Goal: Browse casually: Explore the website without a specific task or goal

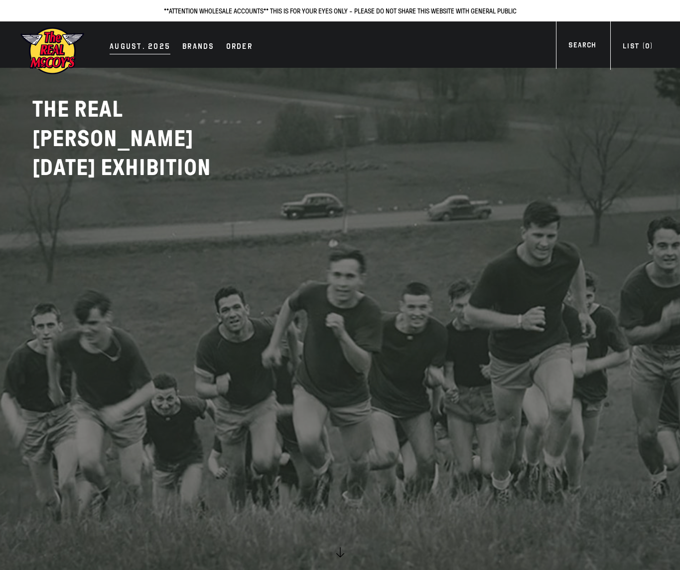
click at [125, 48] on div "AUGUST. 2025" at bounding box center [140, 47] width 61 height 14
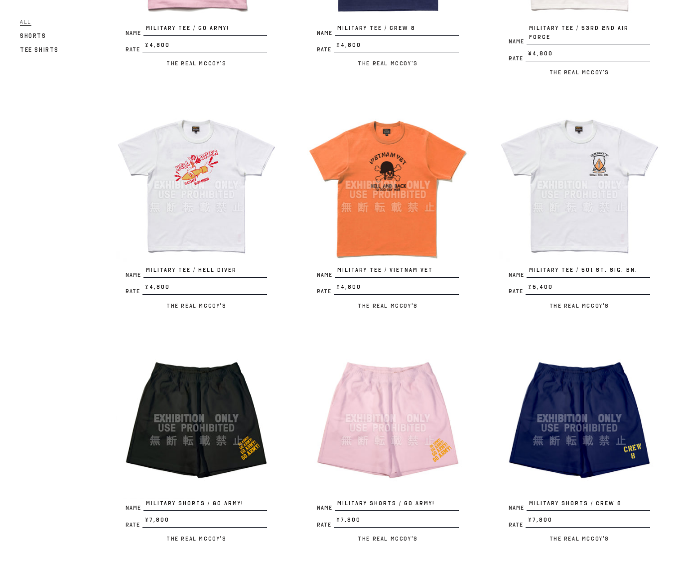
scroll to position [990, 0]
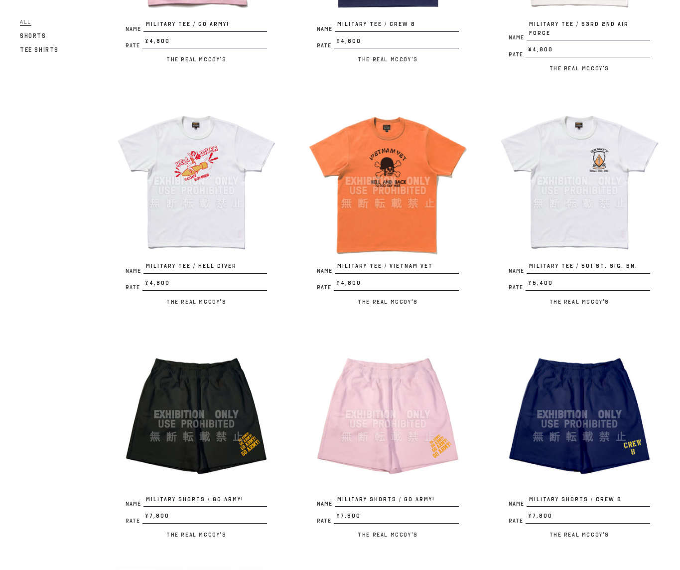
click at [208, 175] on img at bounding box center [196, 180] width 161 height 161
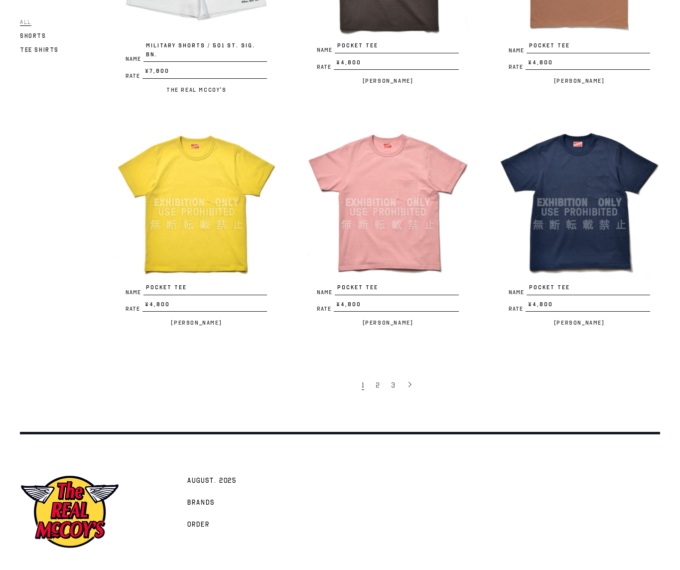
scroll to position [1691, 0]
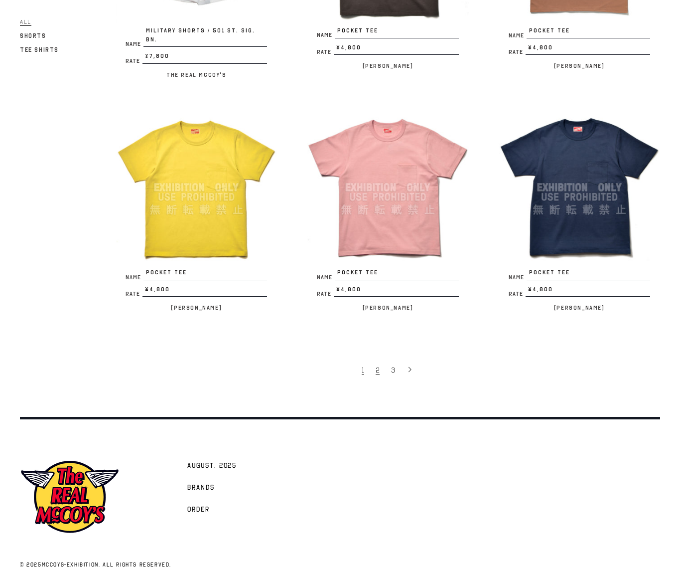
click at [379, 359] on link "2" at bounding box center [378, 369] width 15 height 20
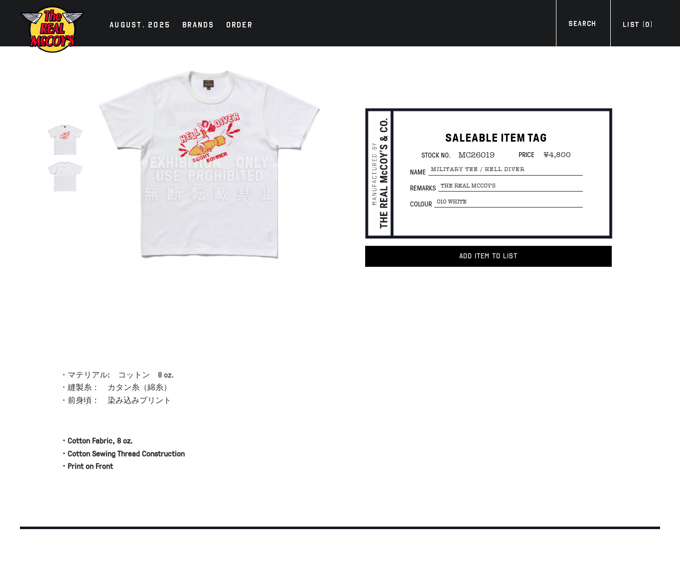
click at [65, 177] on img at bounding box center [65, 175] width 36 height 36
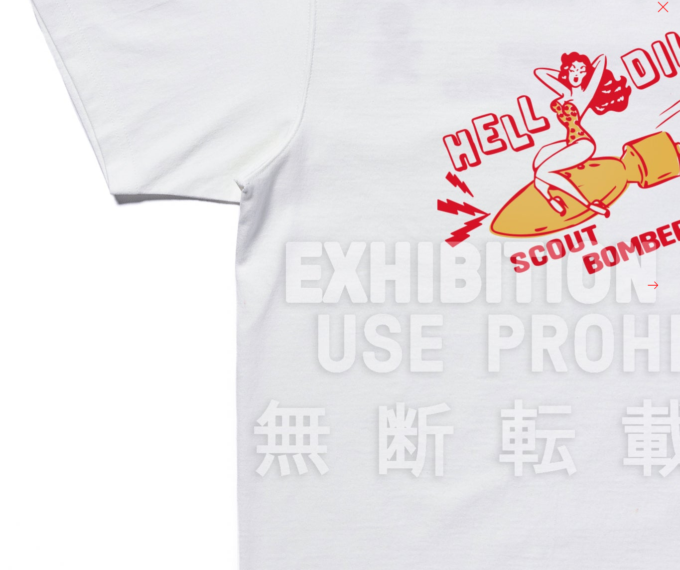
click at [100, 316] on img at bounding box center [598, 274] width 1196 height 1196
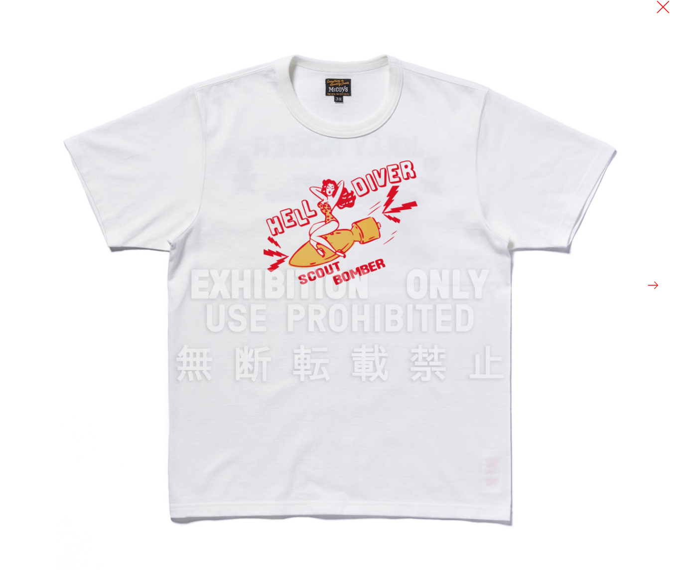
click at [663, 11] on button at bounding box center [663, 7] width 14 height 14
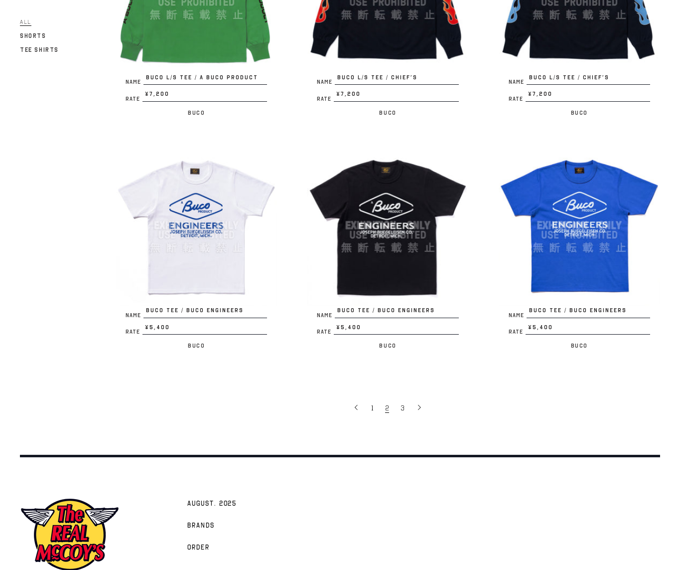
scroll to position [1652, 0]
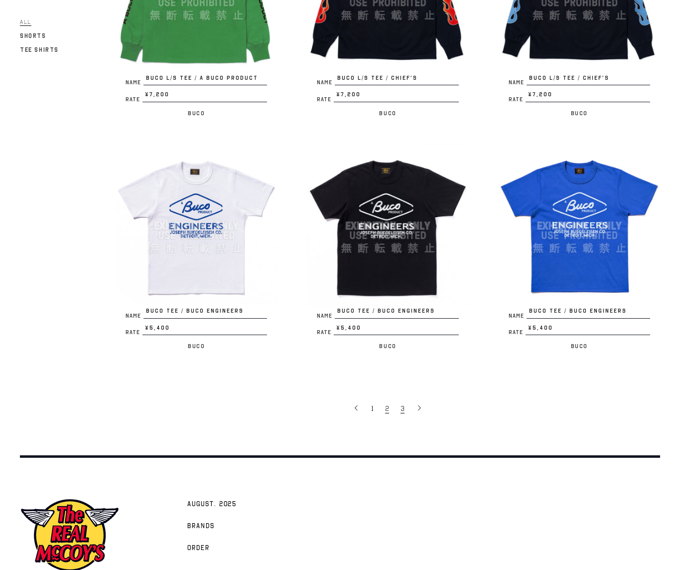
click at [404, 404] on span "3" at bounding box center [403, 408] width 4 height 9
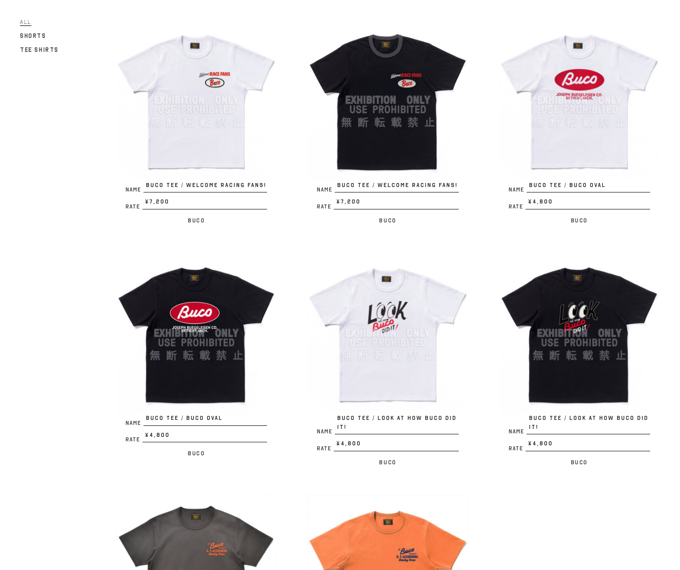
scroll to position [345, 0]
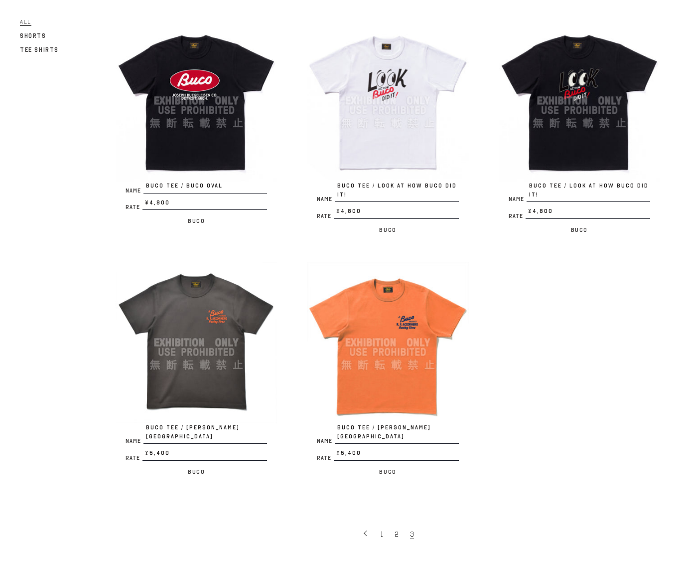
click at [410, 334] on img at bounding box center [387, 342] width 161 height 161
click at [243, 390] on img at bounding box center [196, 342] width 161 height 161
click at [416, 348] on img at bounding box center [387, 342] width 161 height 161
click at [212, 332] on img at bounding box center [196, 342] width 161 height 161
click at [418, 330] on img at bounding box center [387, 342] width 161 height 161
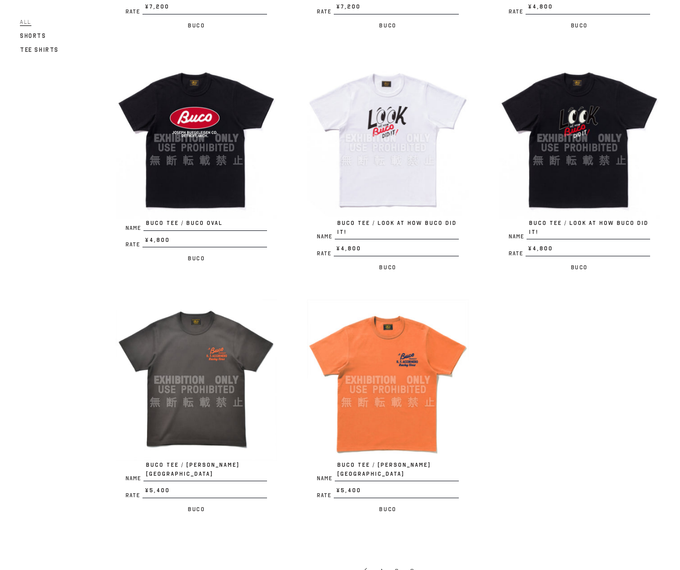
scroll to position [517, 0]
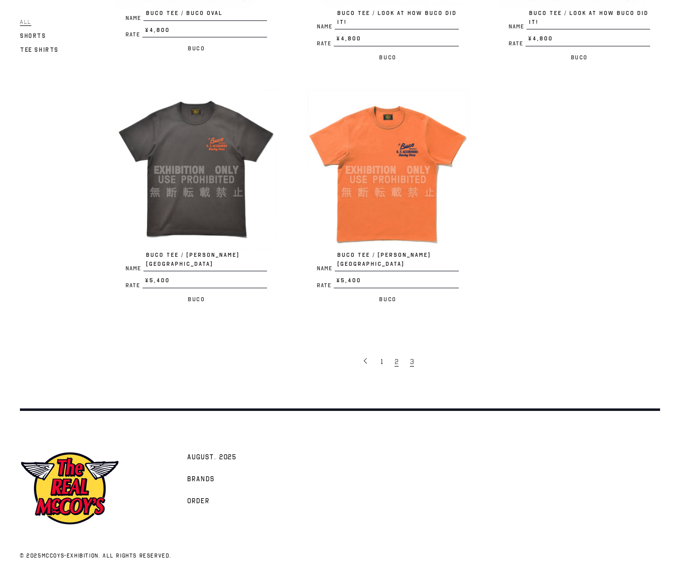
click at [396, 357] on span "2" at bounding box center [397, 361] width 4 height 9
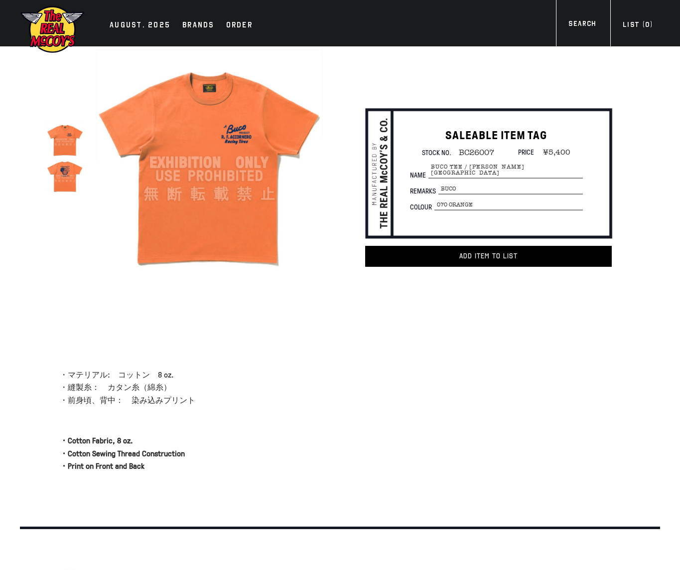
click at [74, 175] on img at bounding box center [65, 175] width 36 height 36
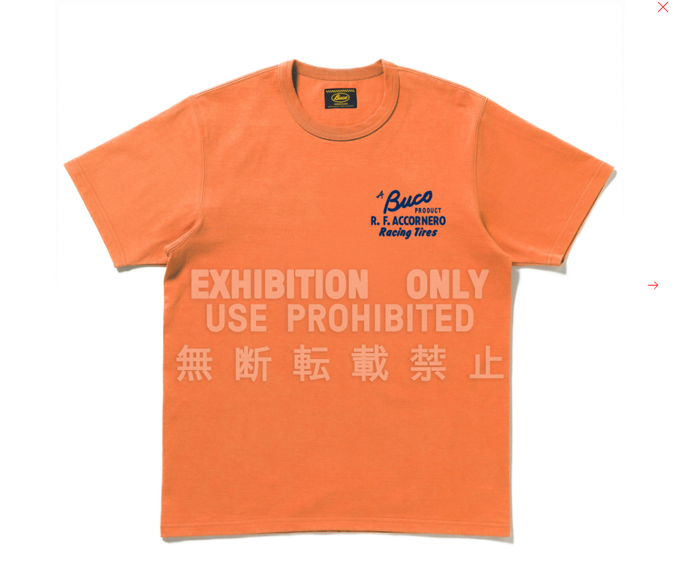
click at [656, 288] on button at bounding box center [653, 285] width 14 height 14
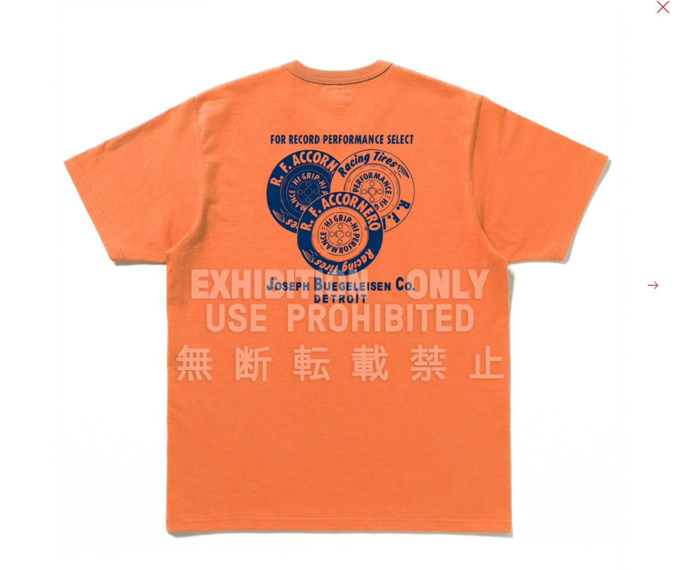
click at [662, 5] on button at bounding box center [663, 7] width 14 height 14
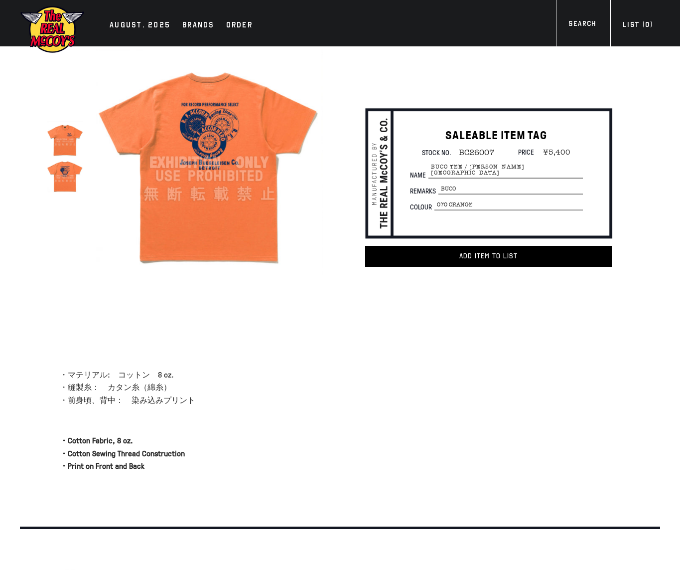
scroll to position [0, 0]
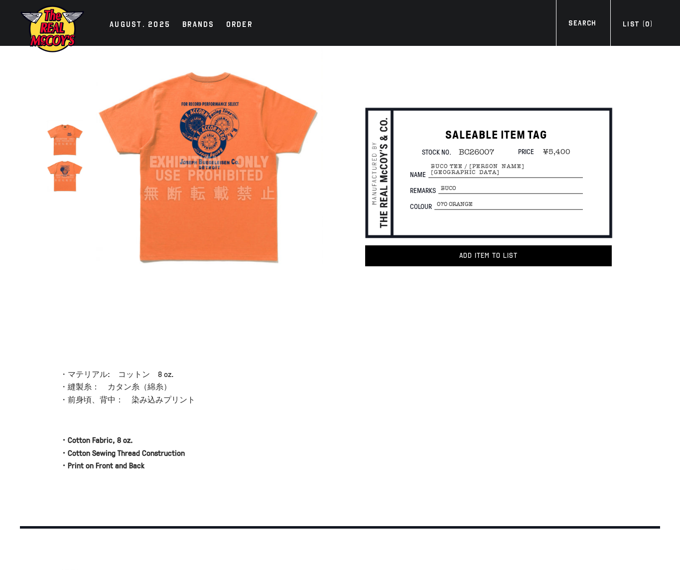
click at [67, 132] on img at bounding box center [65, 139] width 36 height 36
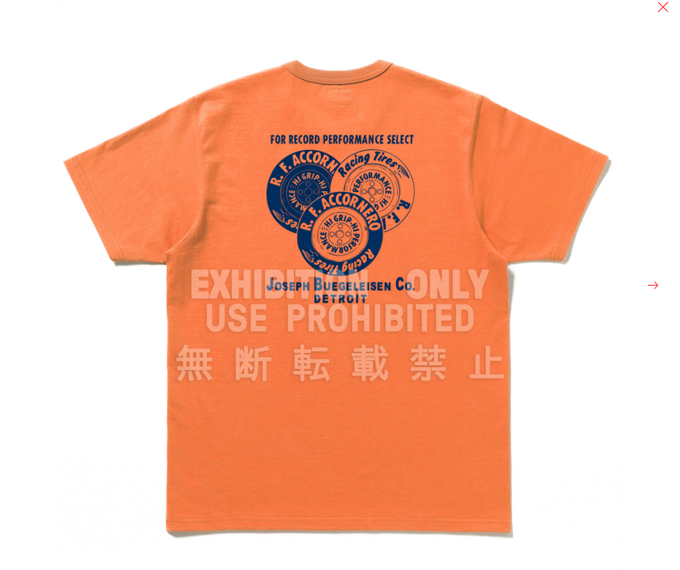
click at [657, 283] on button at bounding box center [653, 285] width 14 height 14
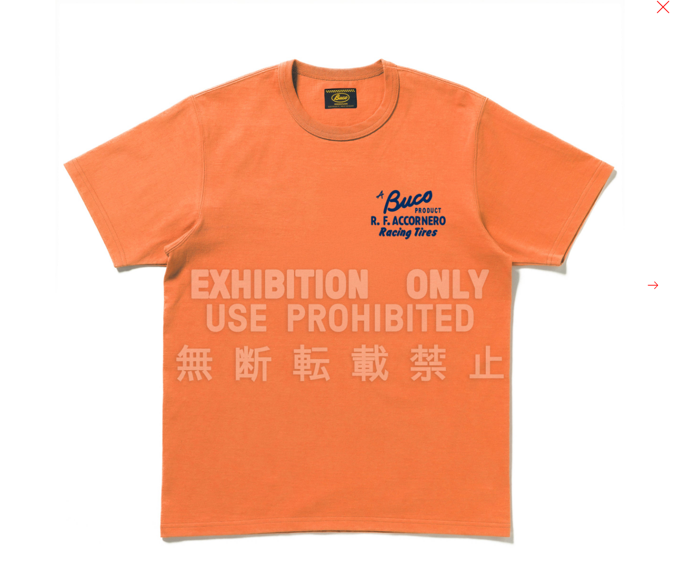
click at [658, 8] on button at bounding box center [663, 7] width 14 height 14
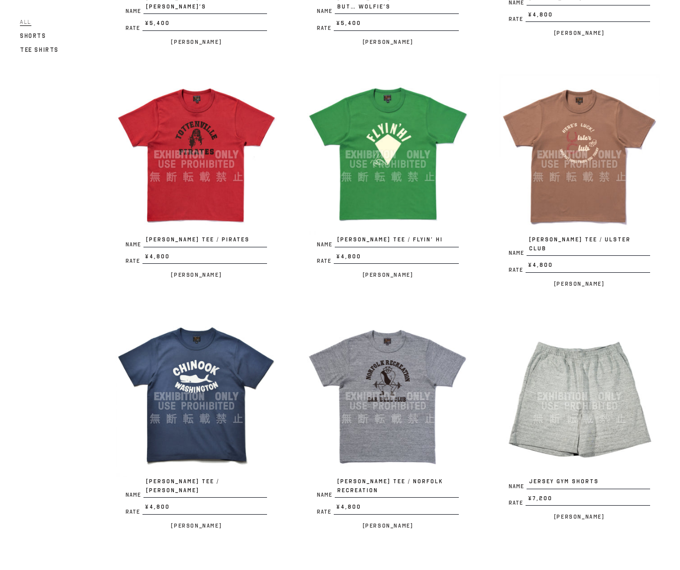
scroll to position [360, 0]
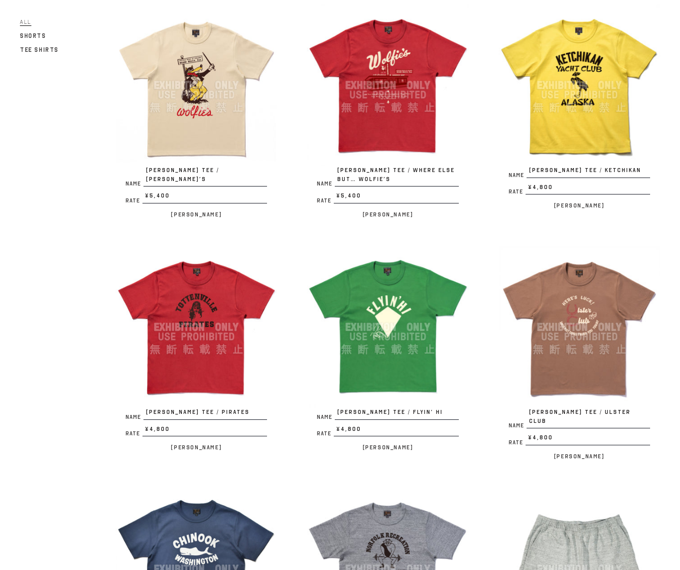
click at [370, 102] on img at bounding box center [387, 84] width 161 height 161
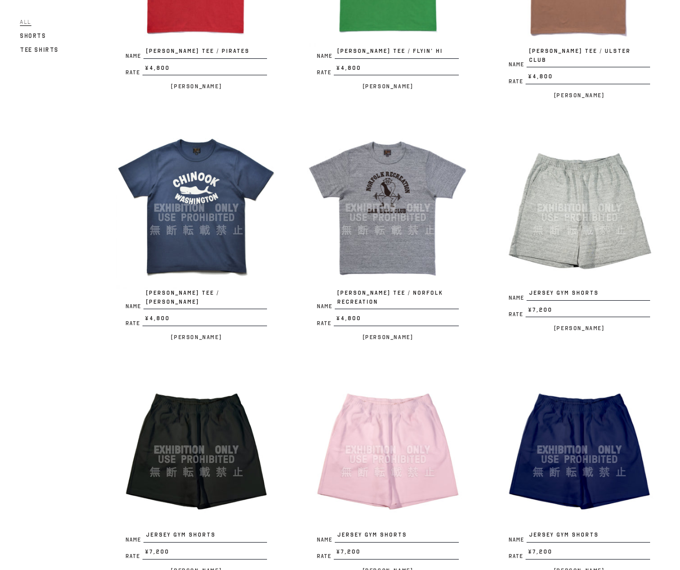
scroll to position [720, 0]
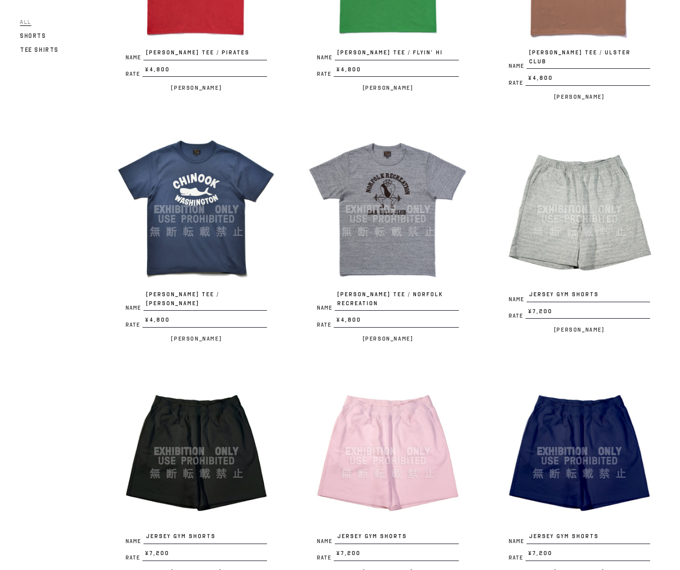
click at [277, 242] on img at bounding box center [196, 209] width 161 height 161
click at [164, 212] on img at bounding box center [196, 209] width 161 height 161
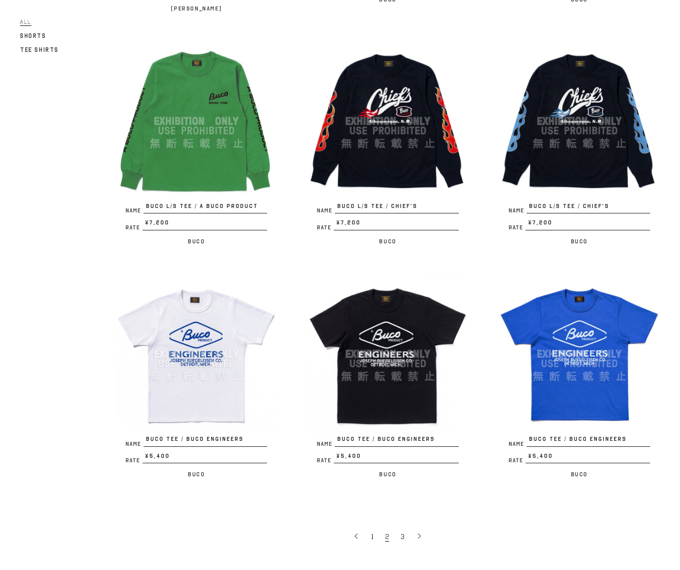
scroll to position [1525, 0]
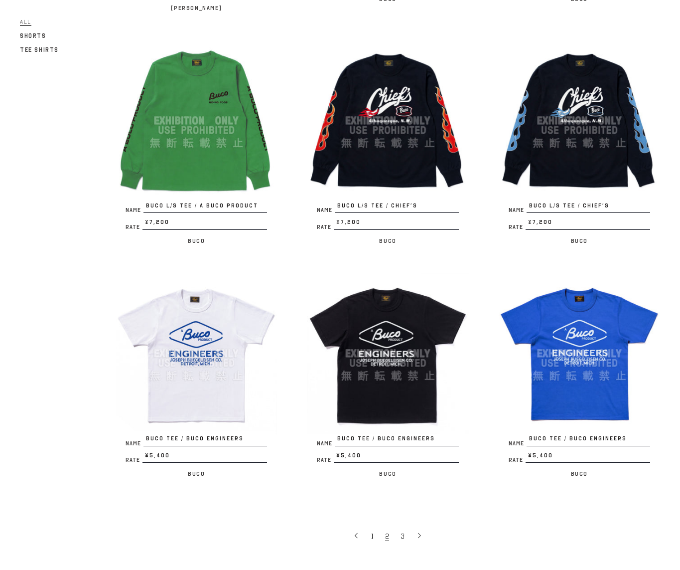
click at [595, 389] on img at bounding box center [579, 353] width 161 height 161
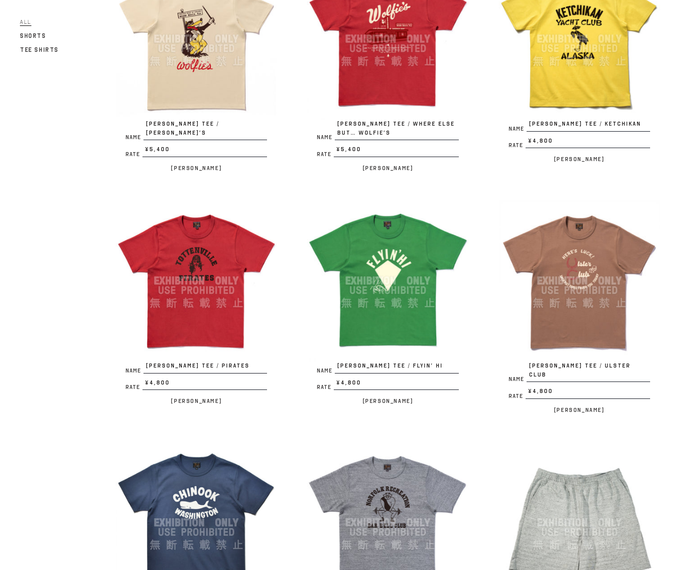
scroll to position [403, 0]
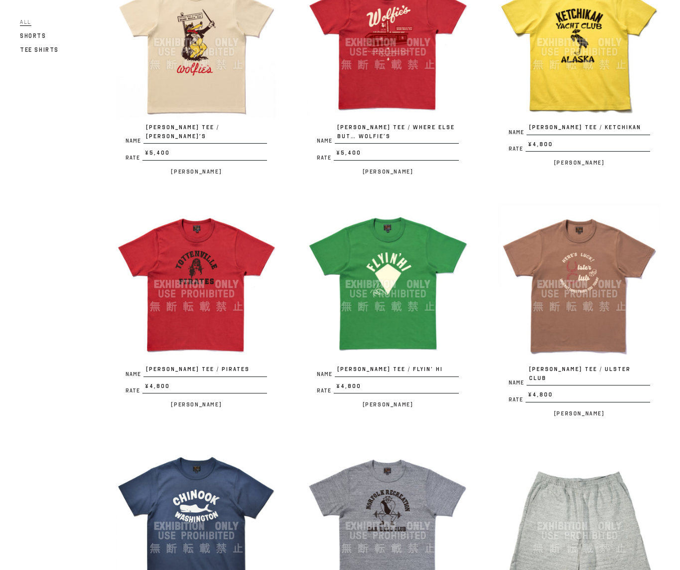
click at [603, 307] on img at bounding box center [579, 283] width 161 height 161
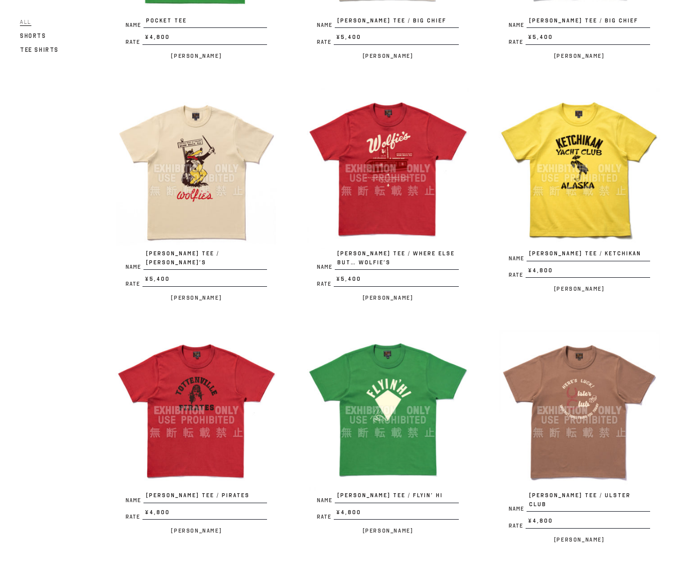
scroll to position [278, 0]
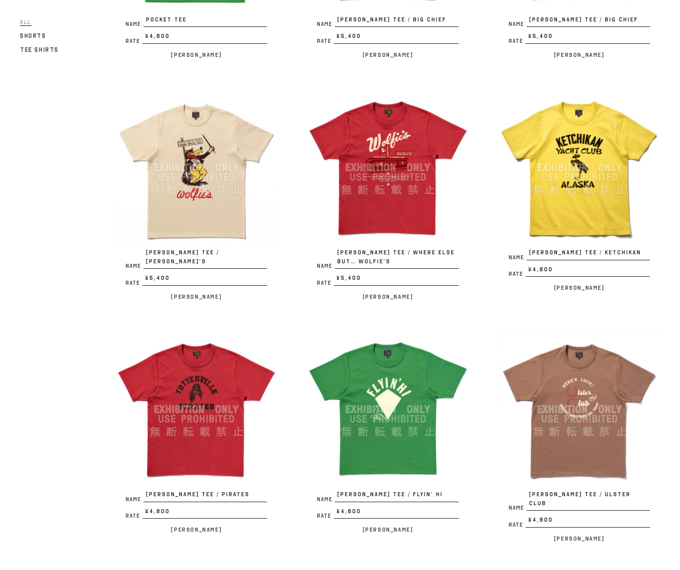
click at [172, 193] on img at bounding box center [196, 167] width 161 height 161
click at [426, 178] on img at bounding box center [387, 167] width 161 height 161
click at [583, 190] on img at bounding box center [579, 167] width 161 height 161
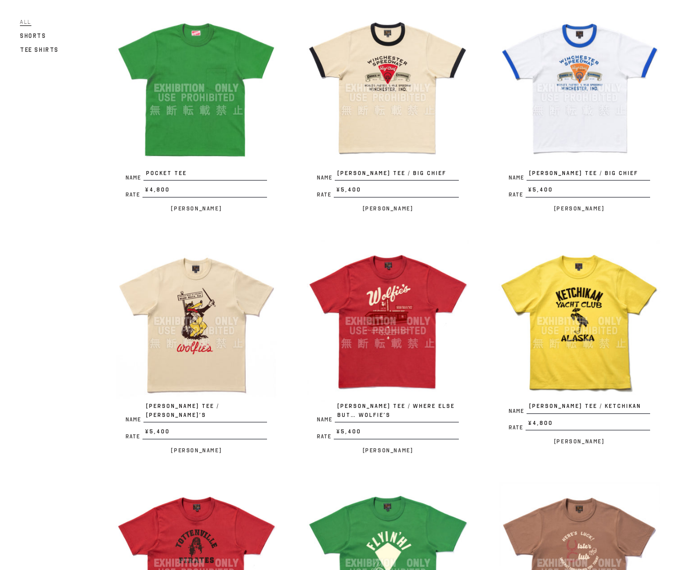
scroll to position [0, 0]
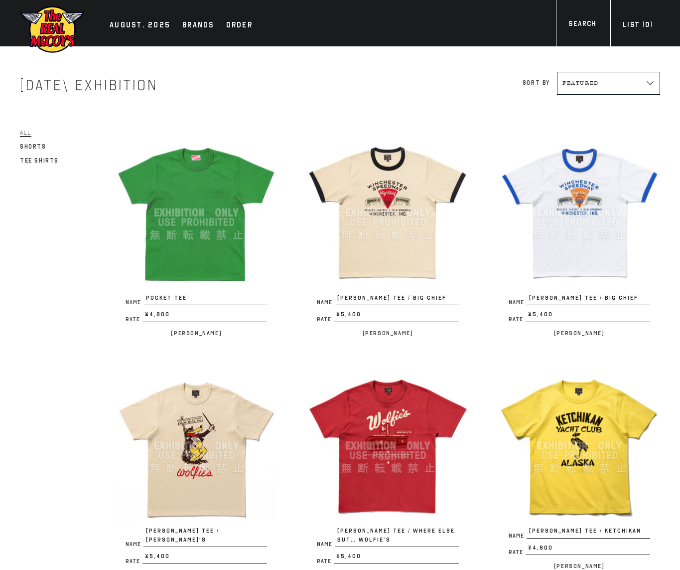
click at [191, 210] on img at bounding box center [196, 212] width 161 height 161
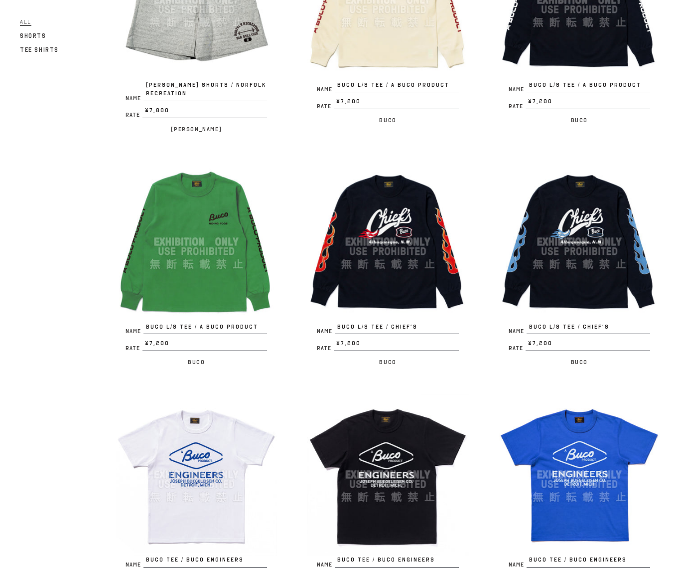
scroll to position [1699, 0]
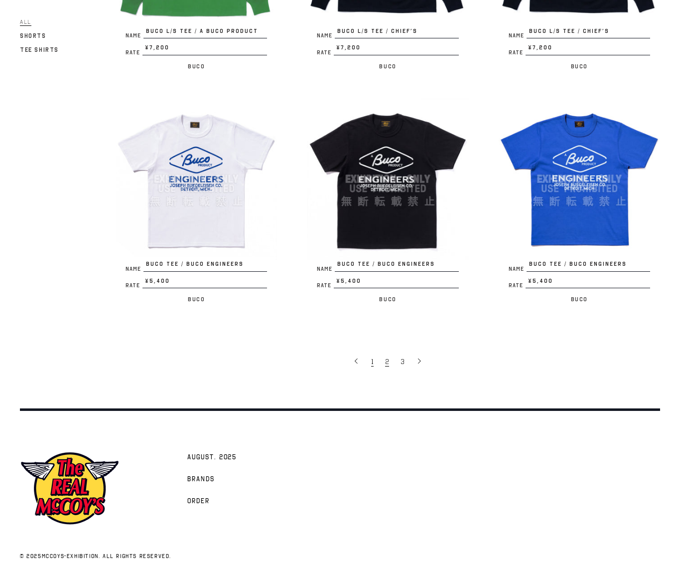
click at [369, 353] on link "1" at bounding box center [373, 361] width 14 height 20
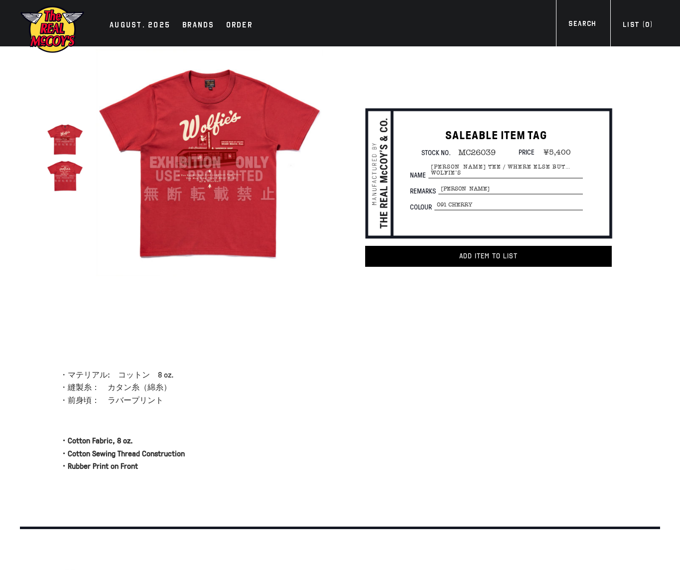
click at [276, 147] on img at bounding box center [209, 162] width 227 height 227
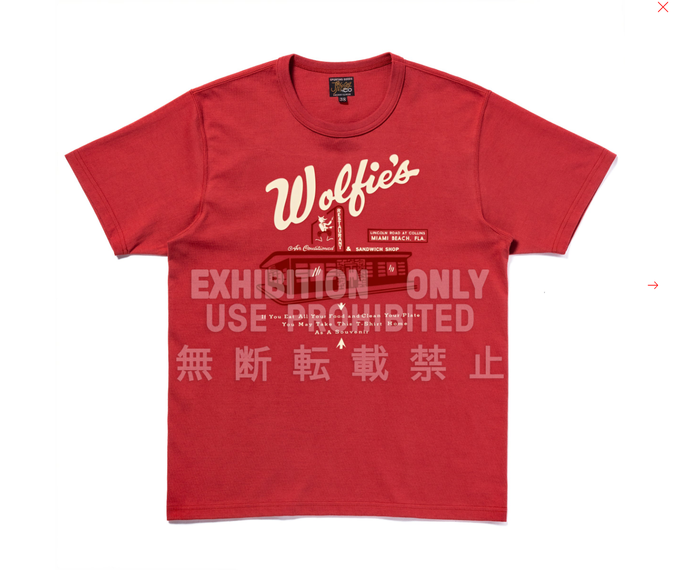
click at [535, 395] on img at bounding box center [340, 285] width 570 height 570
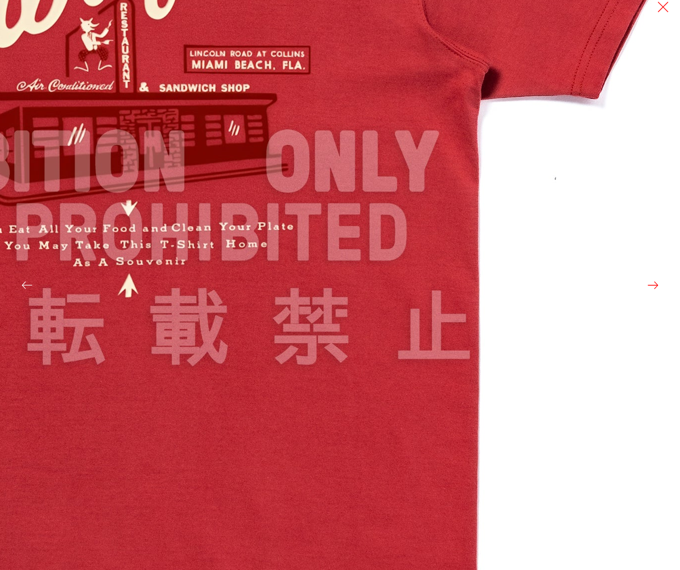
click at [535, 395] on img at bounding box center [126, 163] width 1196 height 1196
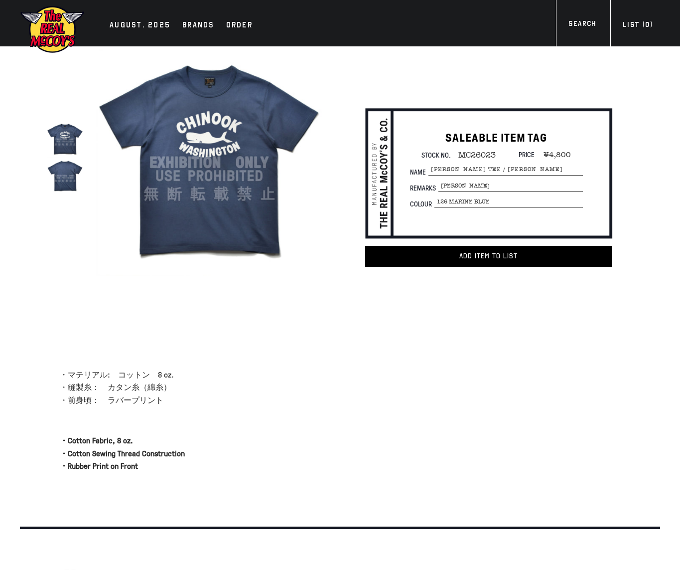
drag, startPoint x: 64, startPoint y: 197, endPoint x: 65, endPoint y: 185, distance: 11.5
click at [65, 197] on div at bounding box center [70, 162] width 46 height 232
click at [65, 181] on img at bounding box center [65, 175] width 36 height 36
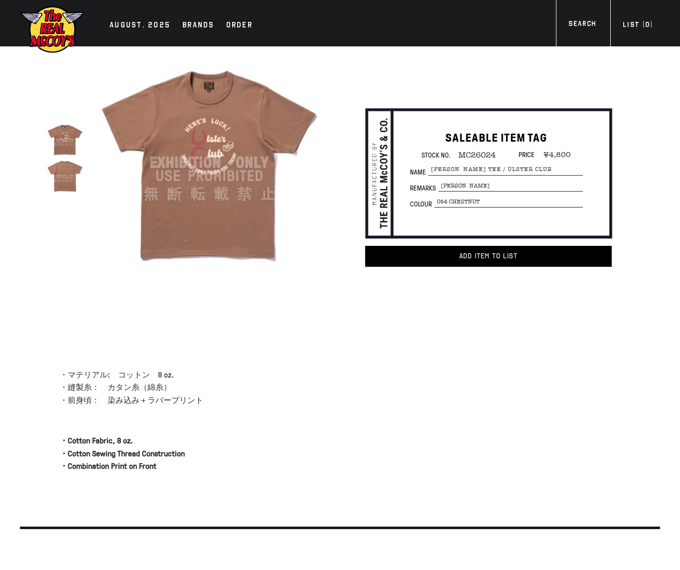
click at [204, 143] on img at bounding box center [209, 162] width 227 height 227
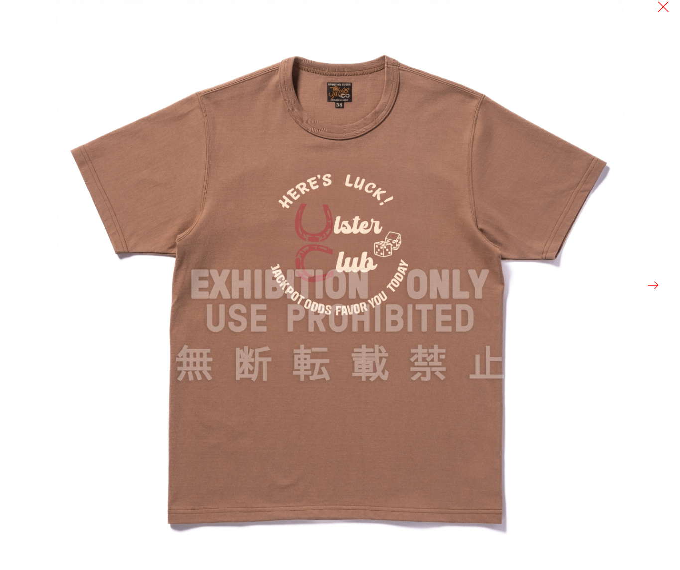
click at [390, 252] on img at bounding box center [340, 285] width 570 height 570
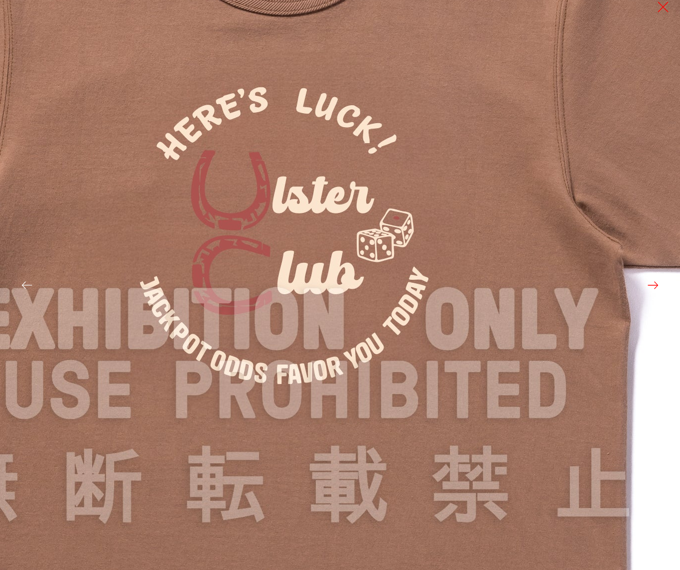
click at [390, 252] on img at bounding box center [286, 320] width 1196 height 1196
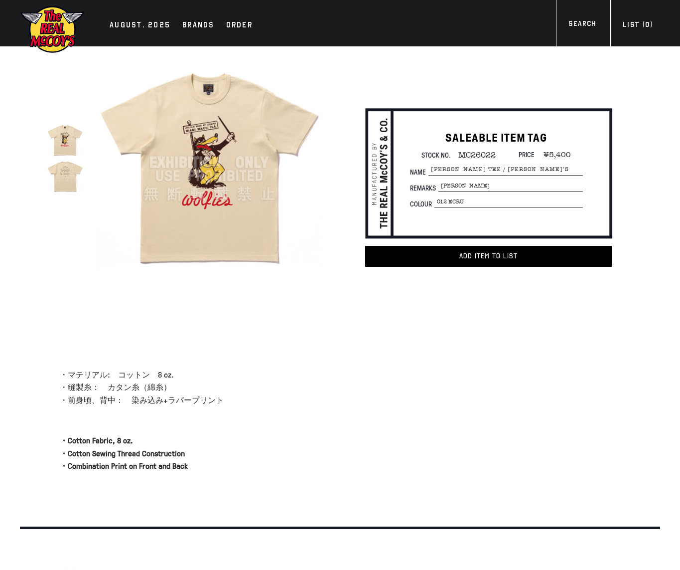
click at [192, 164] on img at bounding box center [209, 162] width 227 height 227
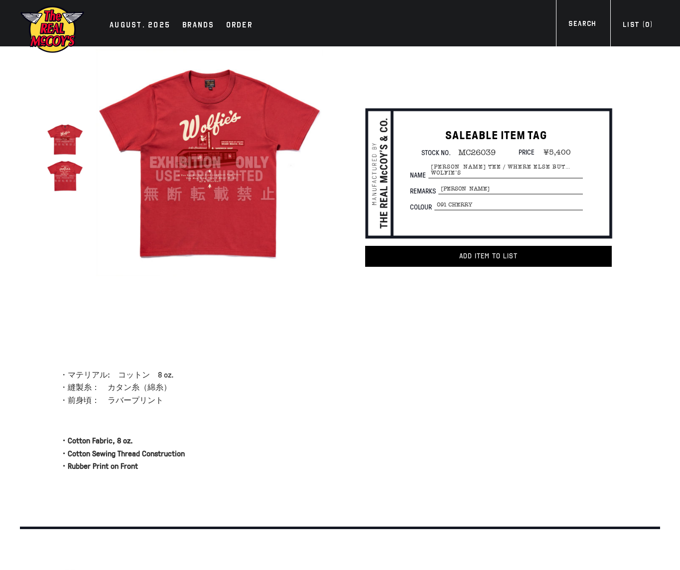
click at [170, 171] on img at bounding box center [209, 162] width 227 height 227
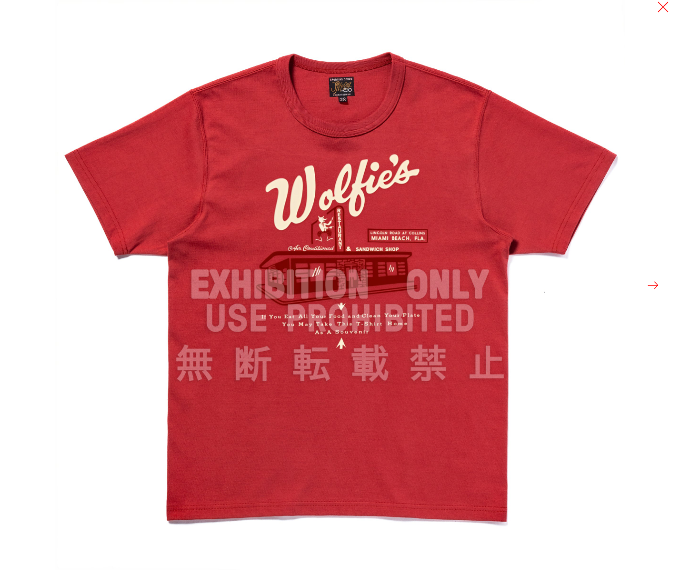
click at [286, 175] on img at bounding box center [340, 285] width 570 height 570
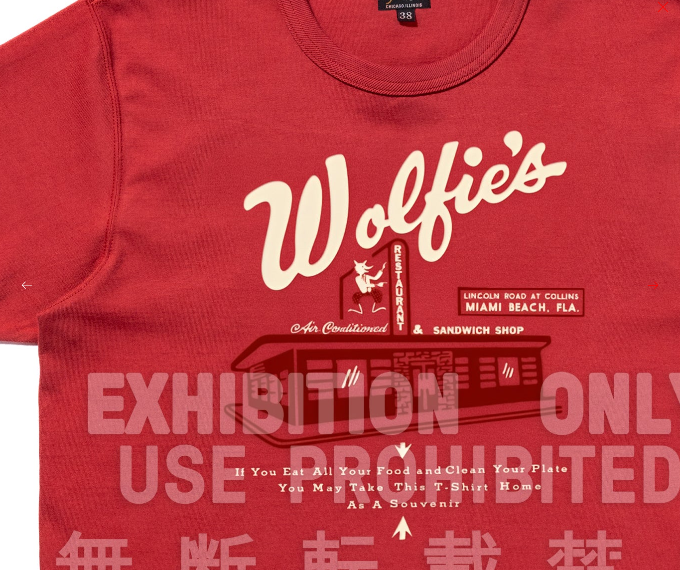
click at [286, 175] on img at bounding box center [400, 405] width 1196 height 1196
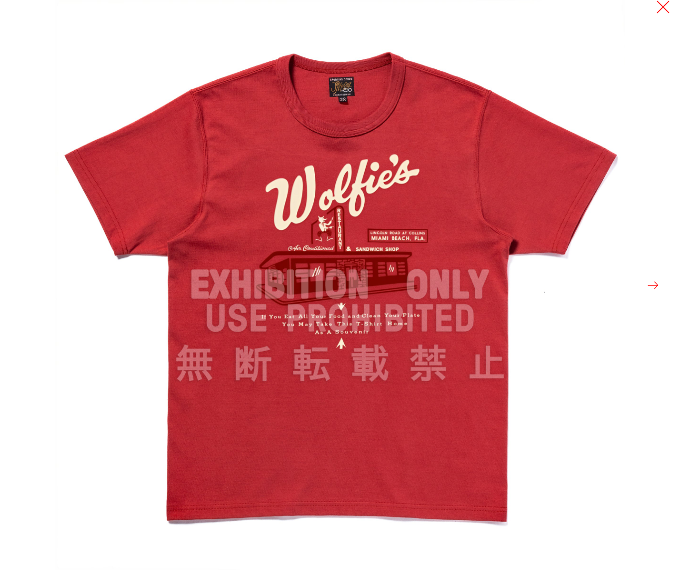
click at [666, 10] on button at bounding box center [663, 7] width 14 height 14
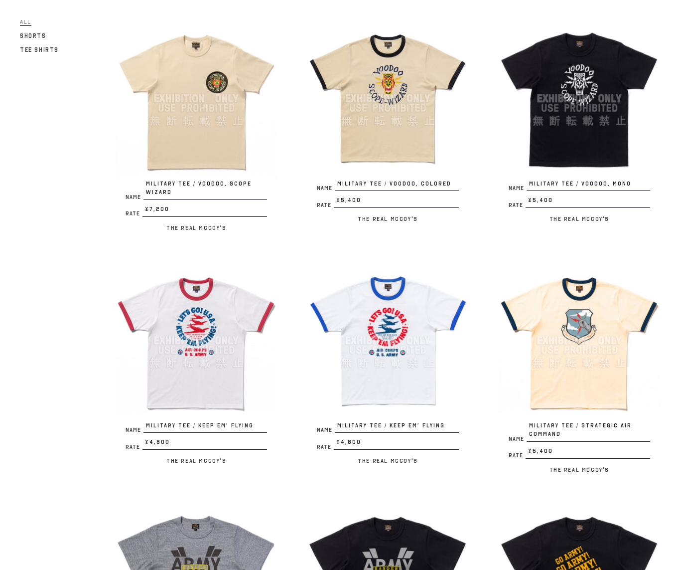
scroll to position [116, 0]
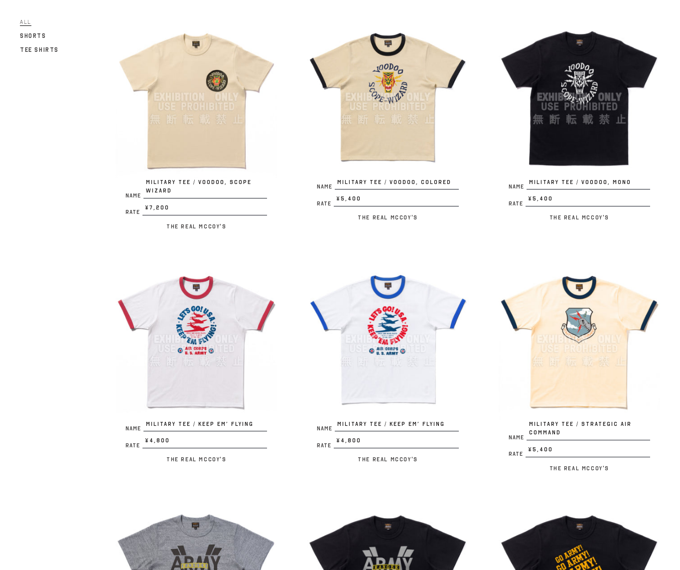
click at [620, 345] on img at bounding box center [579, 338] width 161 height 161
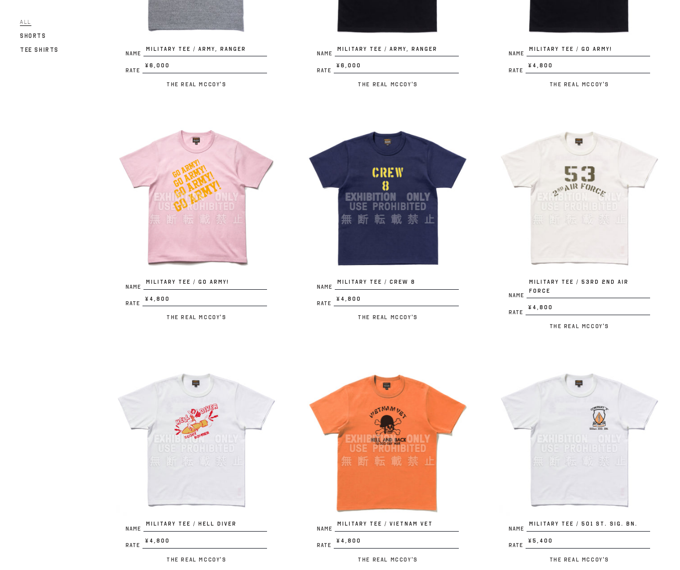
scroll to position [764, 0]
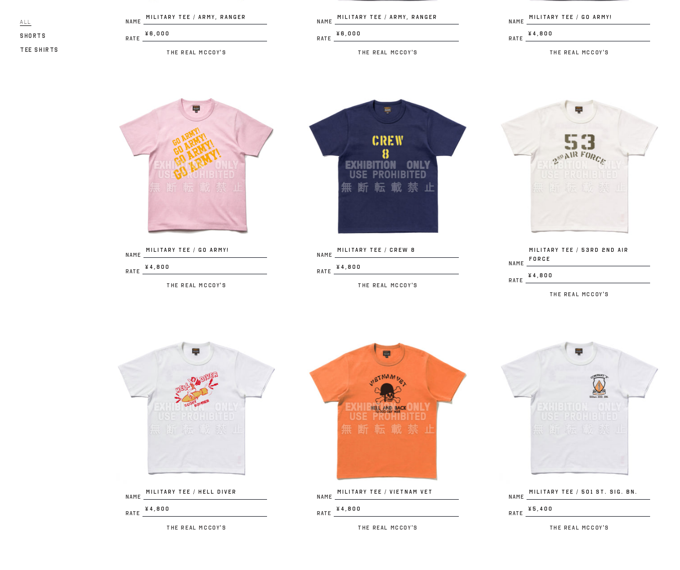
click at [385, 175] on img at bounding box center [387, 164] width 161 height 161
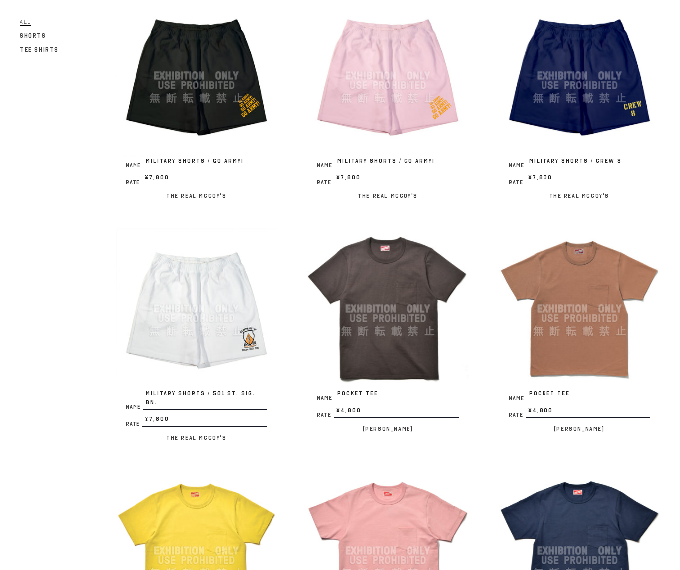
scroll to position [1313, 0]
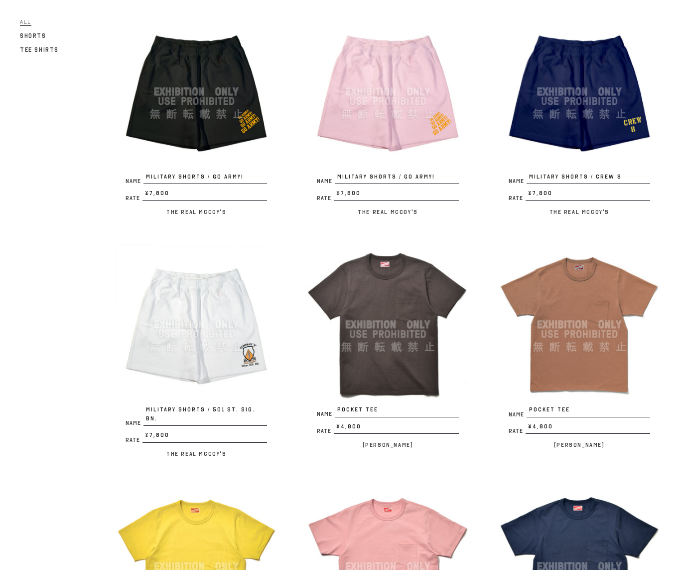
click at [205, 355] on img at bounding box center [196, 324] width 161 height 161
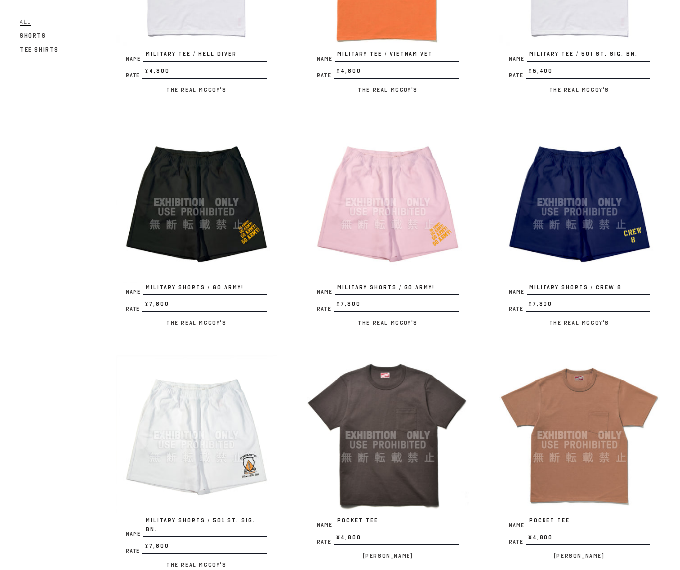
scroll to position [1201, 0]
click at [629, 197] on img at bounding box center [579, 202] width 161 height 161
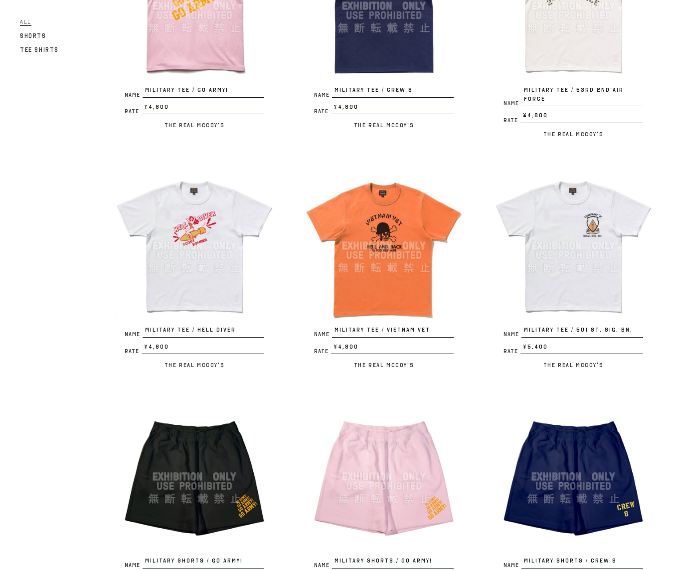
click at [220, 295] on img at bounding box center [194, 245] width 159 height 159
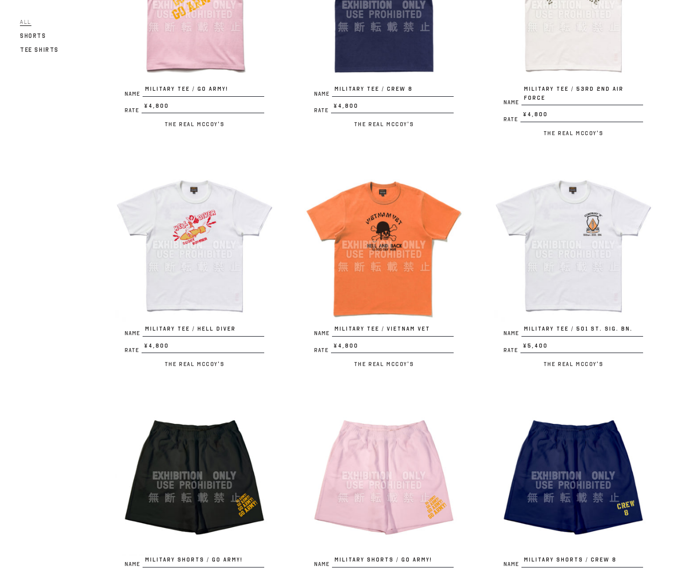
scroll to position [918, 0]
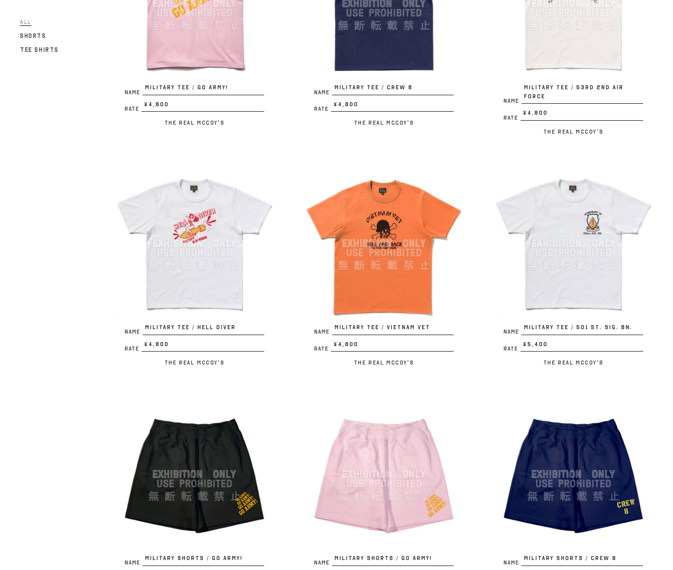
click at [365, 253] on img at bounding box center [383, 242] width 159 height 159
click at [548, 217] on img at bounding box center [572, 242] width 159 height 159
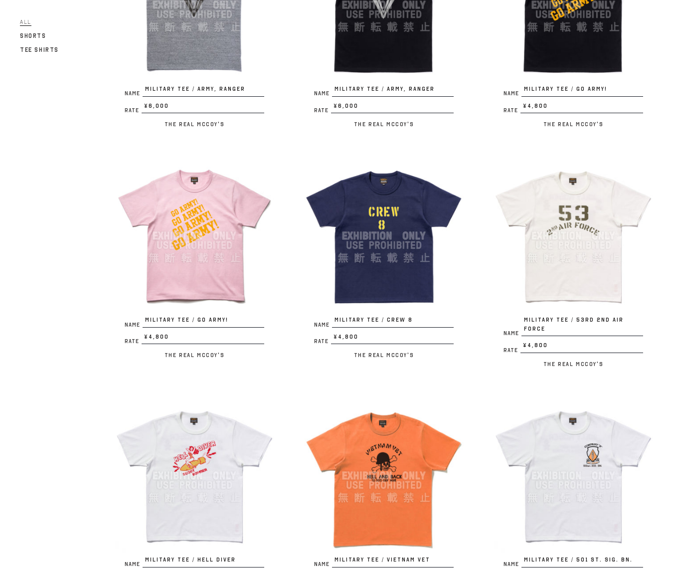
scroll to position [687, 0]
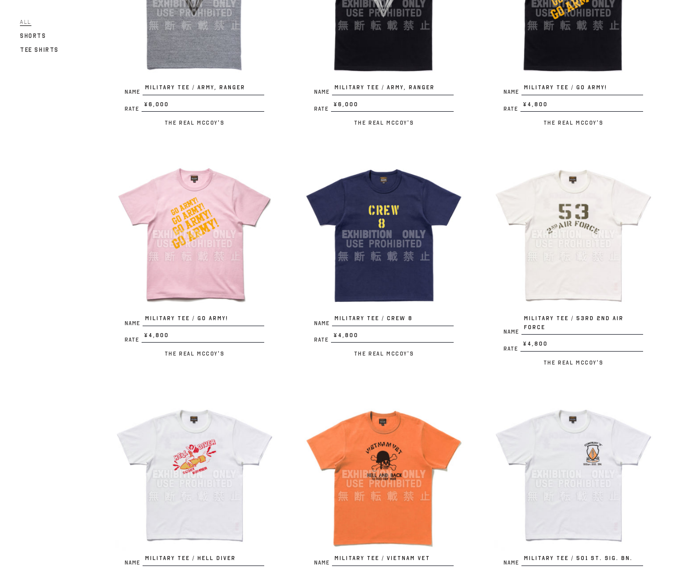
click at [561, 236] on img at bounding box center [572, 233] width 159 height 159
click at [574, 274] on img at bounding box center [572, 233] width 159 height 159
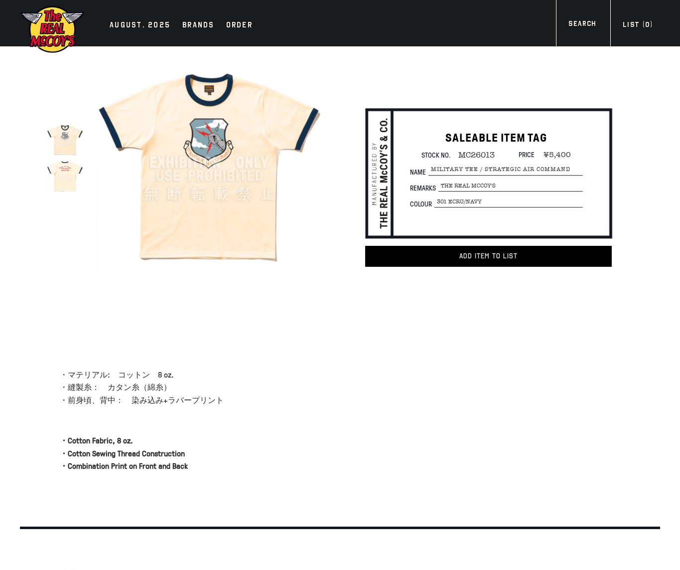
click at [197, 168] on img at bounding box center [209, 162] width 227 height 227
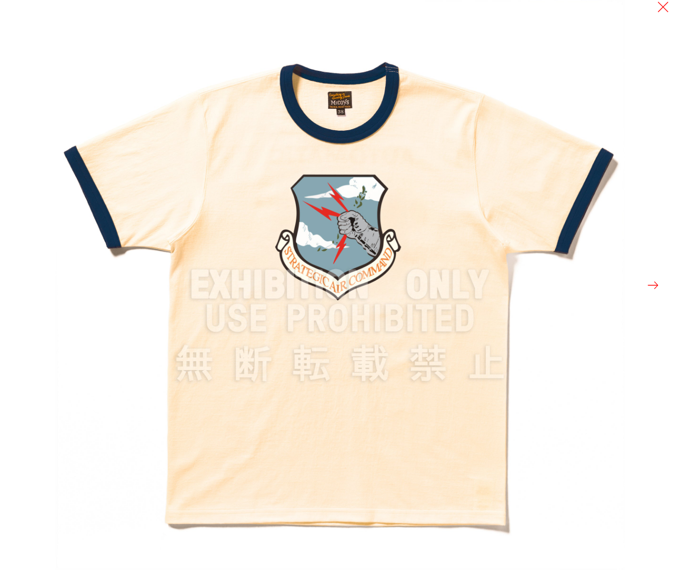
click at [598, 83] on img at bounding box center [340, 285] width 570 height 570
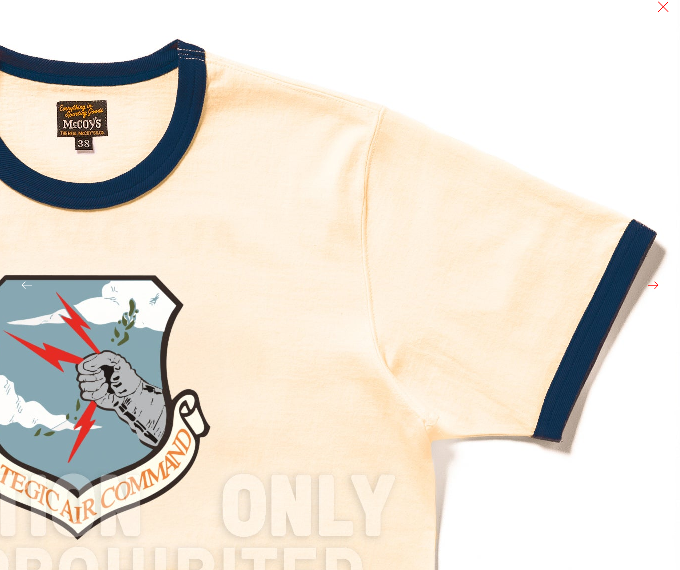
click at [581, 79] on img at bounding box center [82, 507] width 1196 height 1196
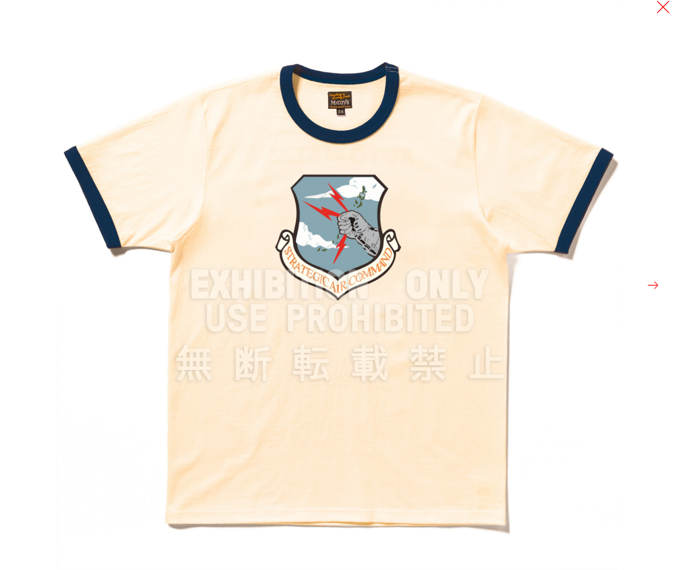
click at [666, 11] on button at bounding box center [663, 7] width 14 height 14
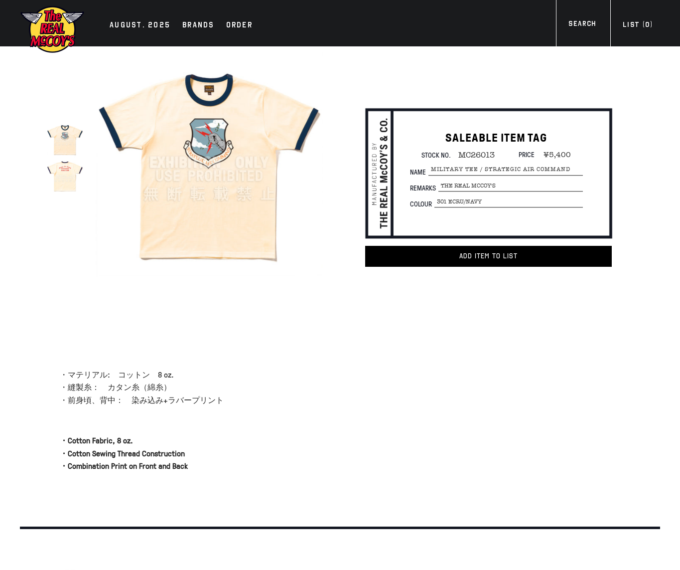
click at [66, 187] on img at bounding box center [65, 175] width 36 height 36
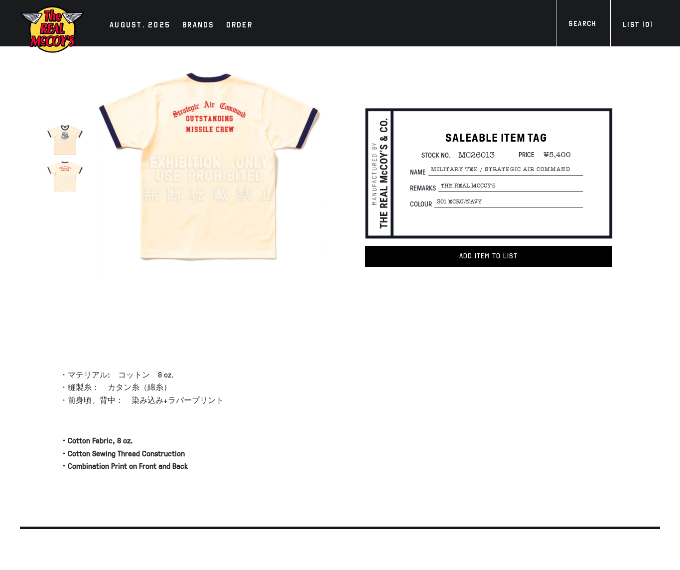
click at [167, 199] on img at bounding box center [209, 162] width 227 height 227
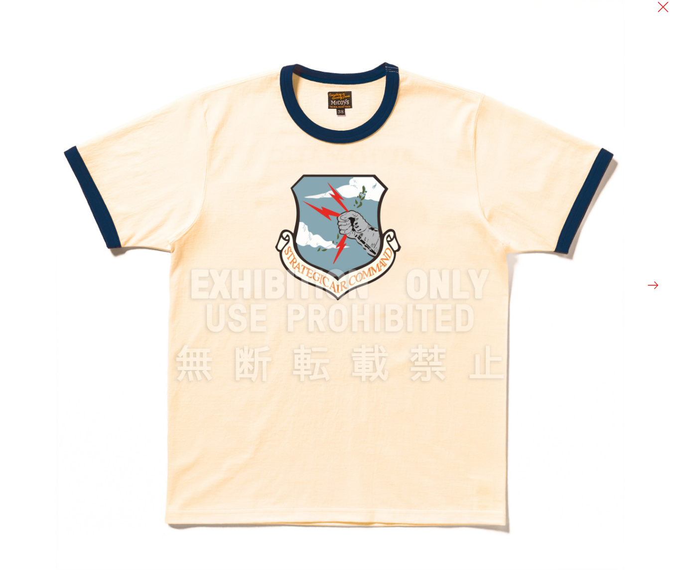
click at [167, 198] on img at bounding box center [340, 285] width 570 height 570
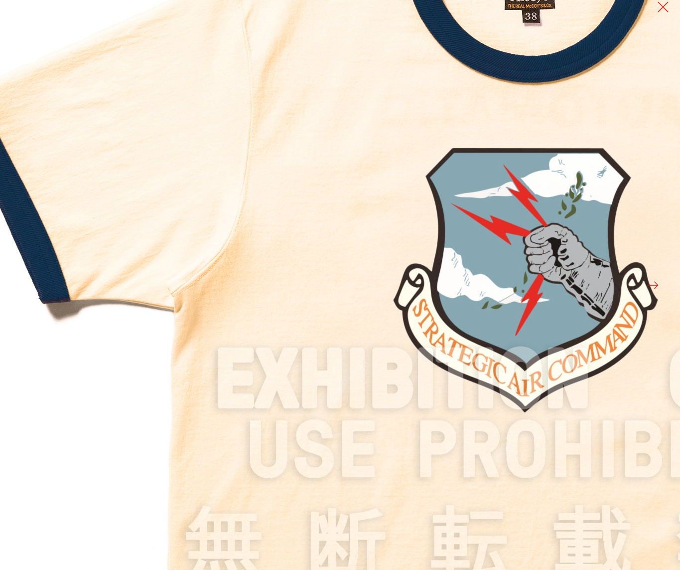
click at [655, 282] on button at bounding box center [653, 285] width 14 height 14
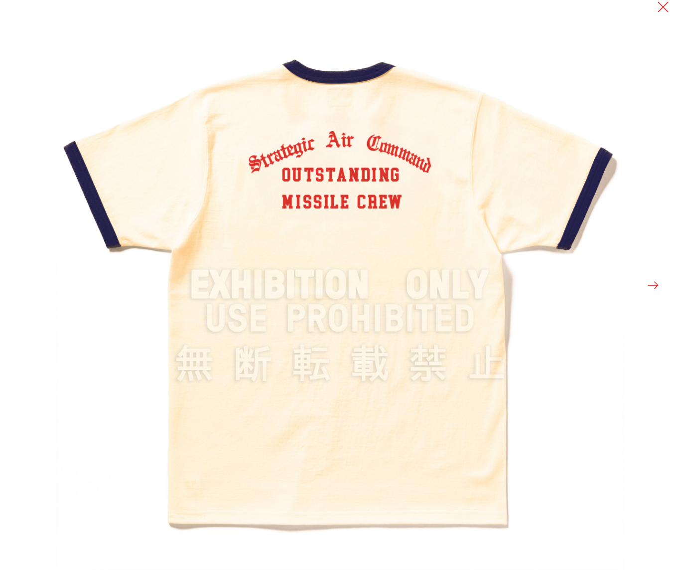
click at [427, 284] on img at bounding box center [340, 285] width 570 height 570
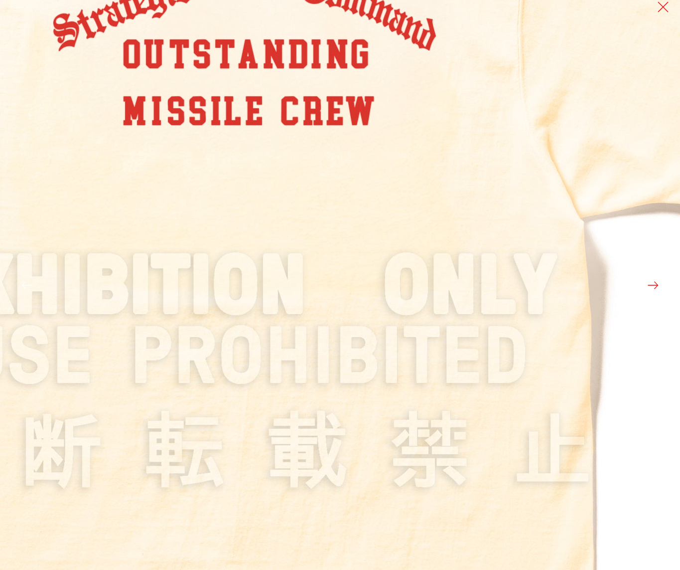
click at [487, 153] on img at bounding box center [245, 286] width 1196 height 1196
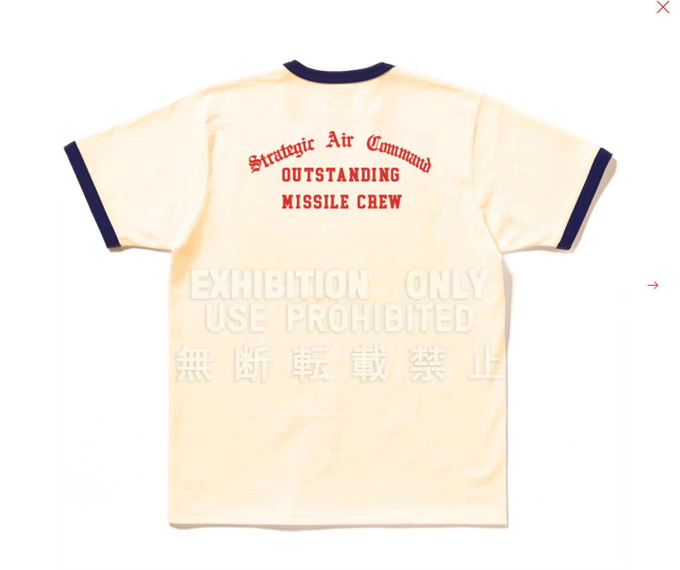
click at [662, 4] on button at bounding box center [663, 7] width 14 height 14
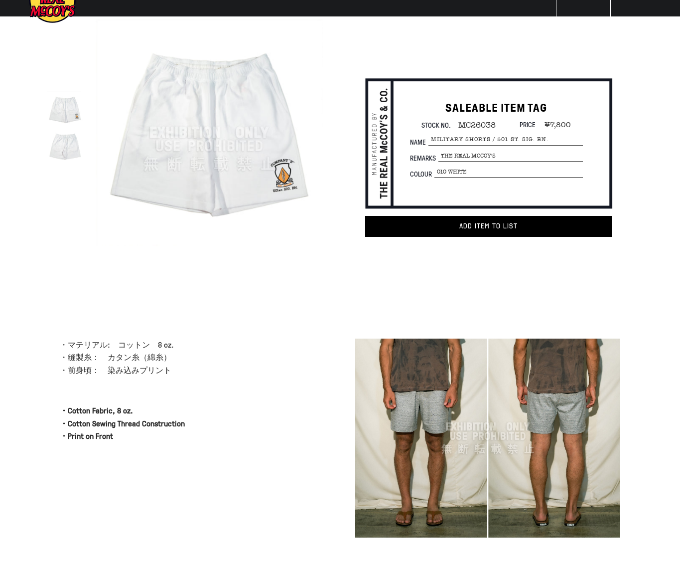
scroll to position [44, 0]
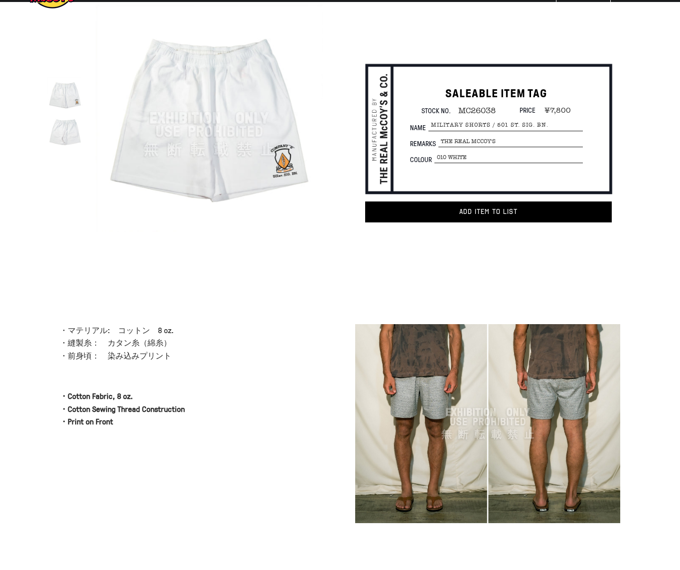
click at [375, 368] on img at bounding box center [487, 423] width 265 height 199
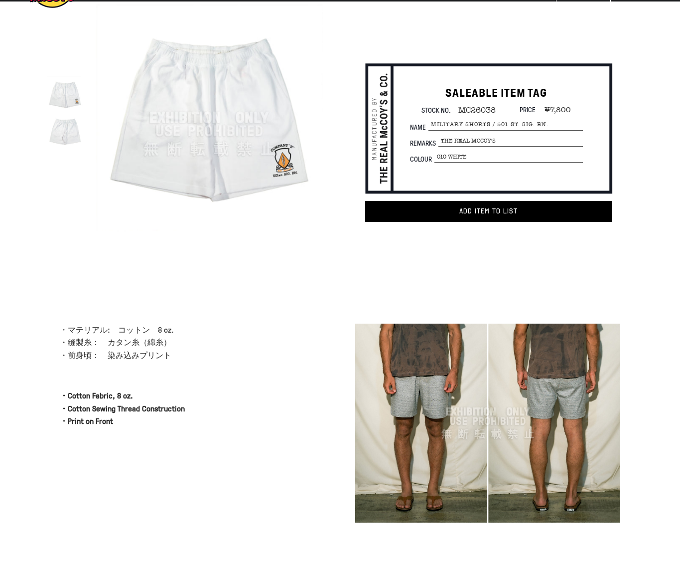
click at [248, 147] on img at bounding box center [209, 117] width 227 height 227
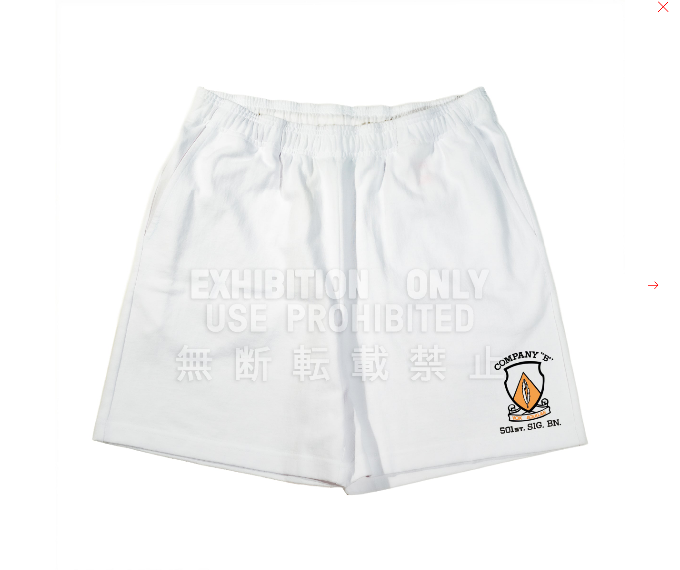
click at [250, 138] on img at bounding box center [340, 285] width 570 height 570
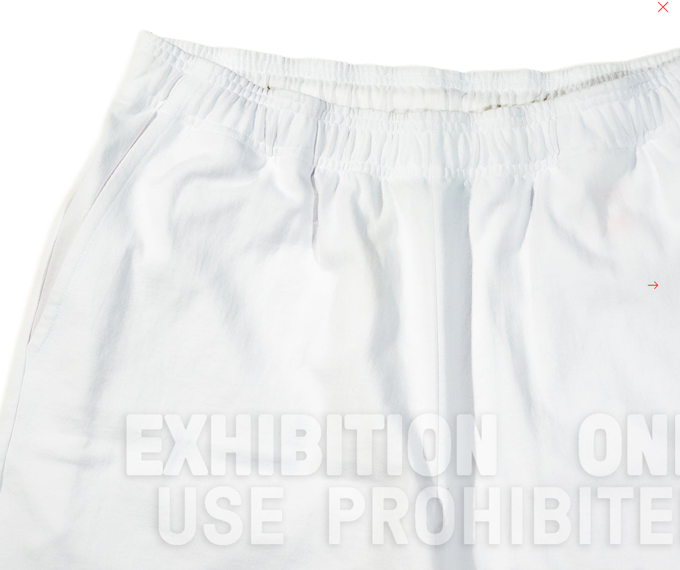
click at [251, 138] on img at bounding box center [439, 447] width 1196 height 1196
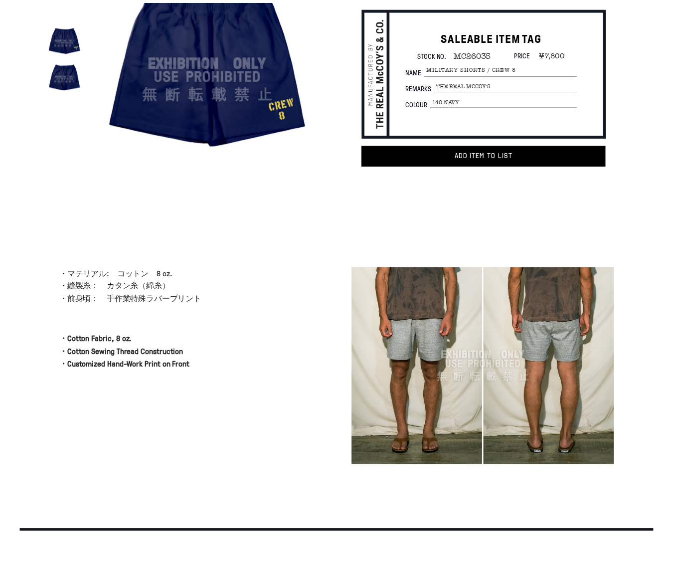
scroll to position [100, 0]
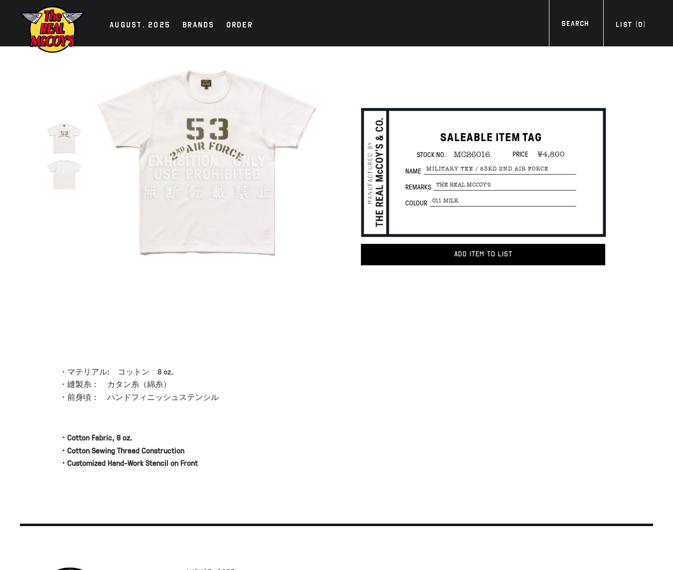
click at [169, 120] on img at bounding box center [207, 161] width 224 height 224
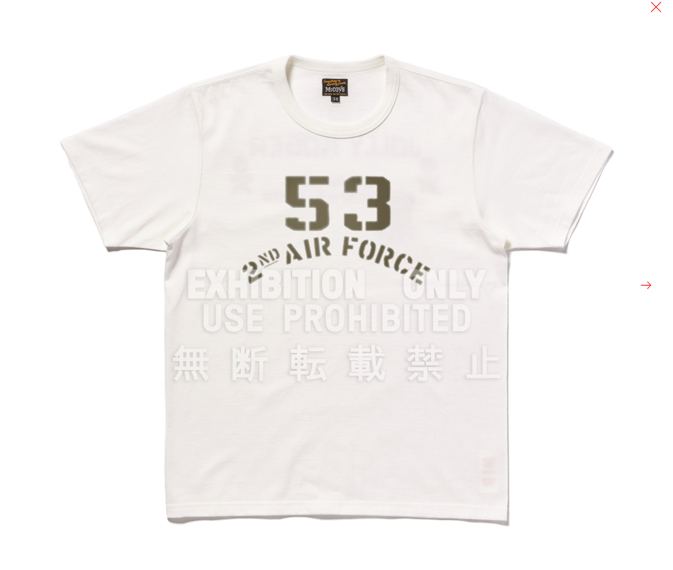
click at [238, 155] on img at bounding box center [337, 285] width 570 height 570
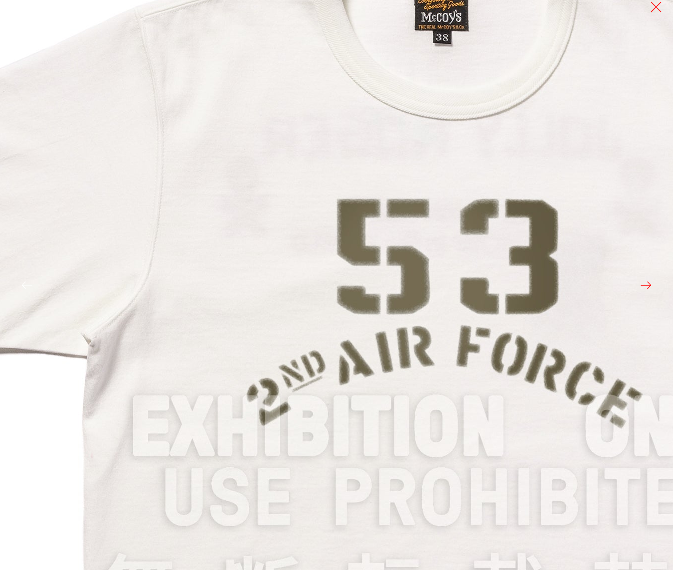
click at [243, 157] on img at bounding box center [445, 428] width 1196 height 1196
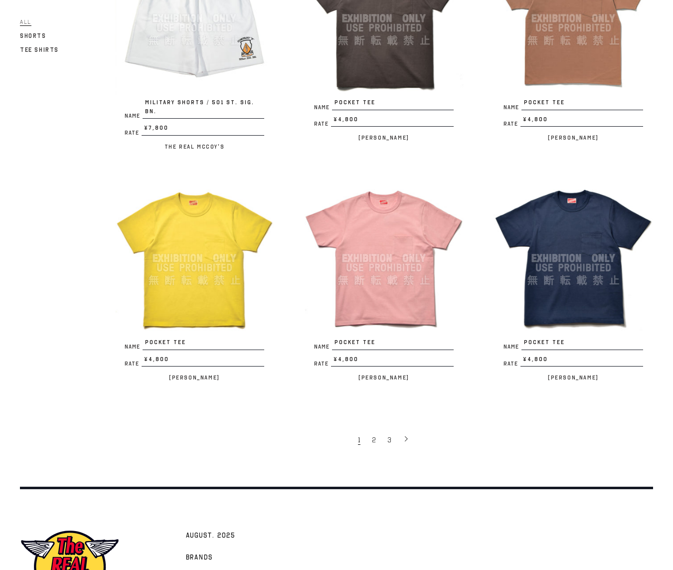
scroll to position [1635, 0]
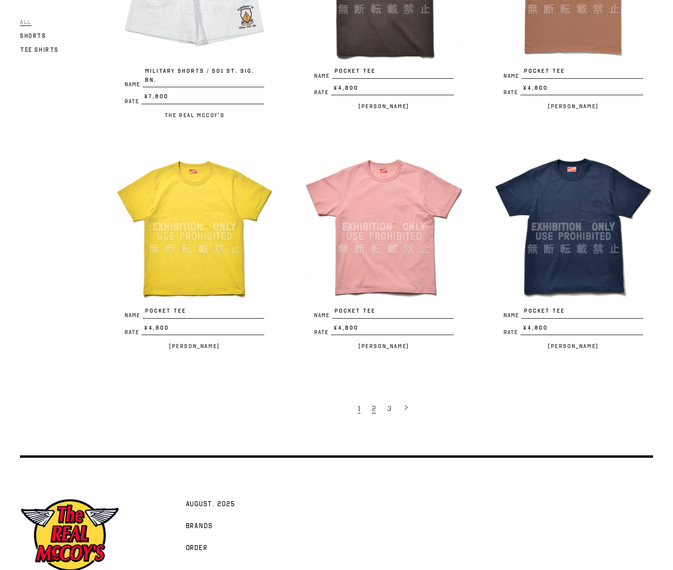
click at [372, 404] on span "2" at bounding box center [374, 408] width 4 height 9
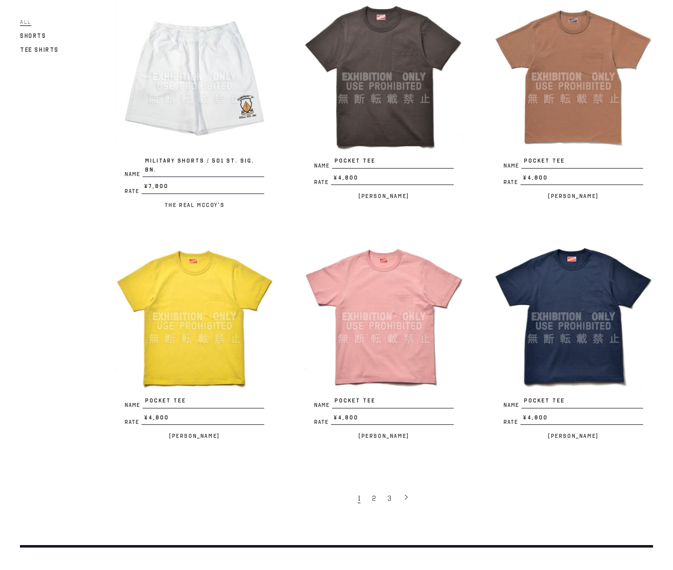
scroll to position [1673, 0]
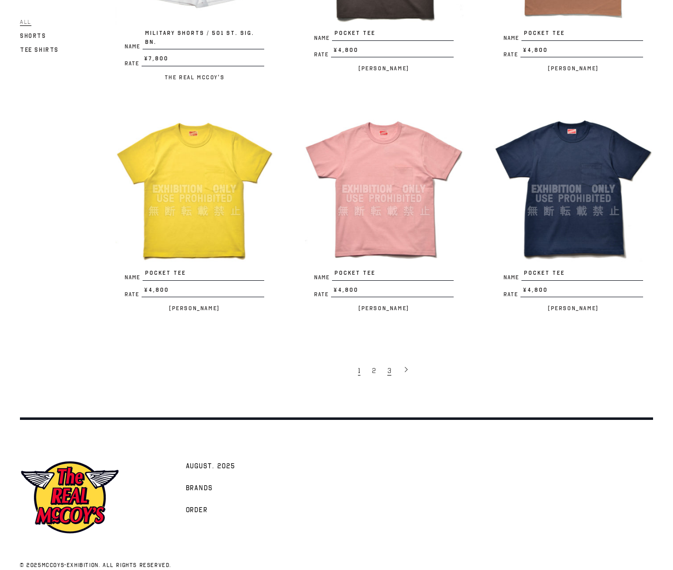
click at [392, 360] on link "3" at bounding box center [389, 370] width 15 height 20
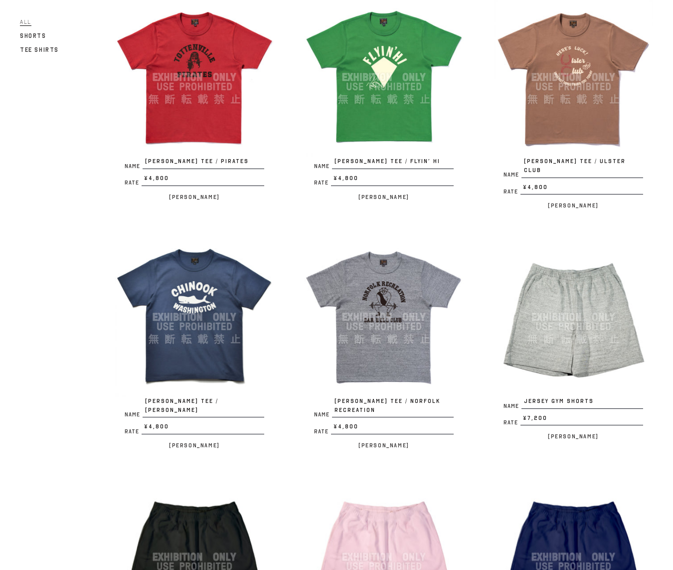
scroll to position [632, 0]
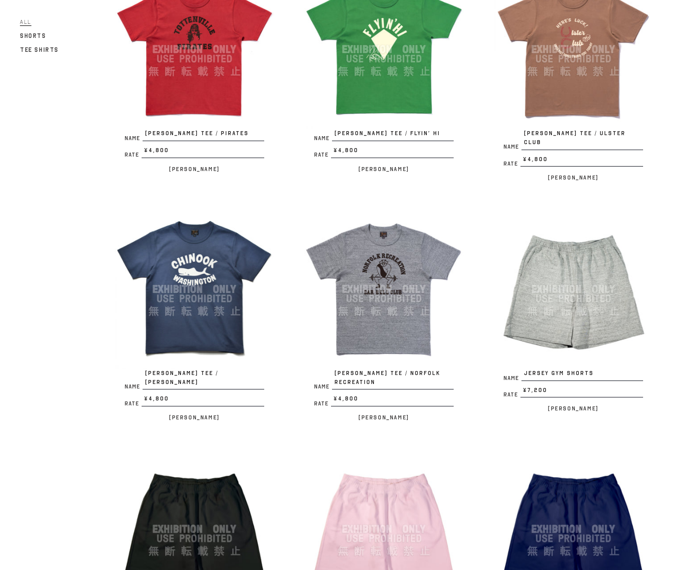
click at [403, 66] on img at bounding box center [383, 49] width 159 height 159
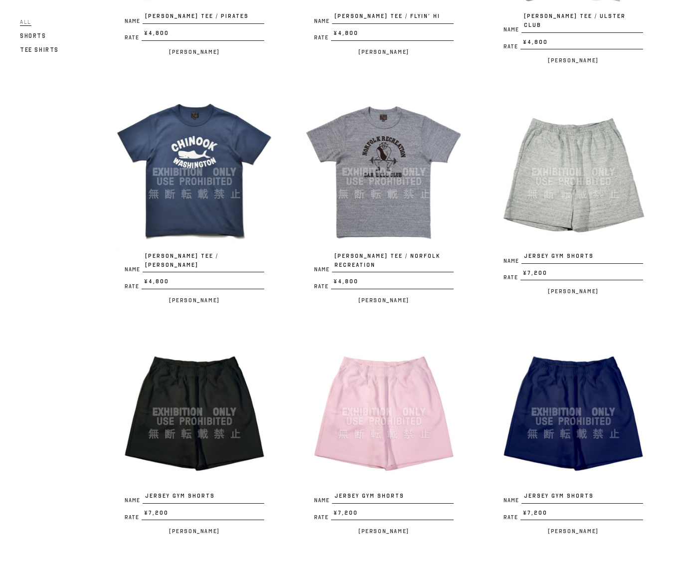
scroll to position [755, 0]
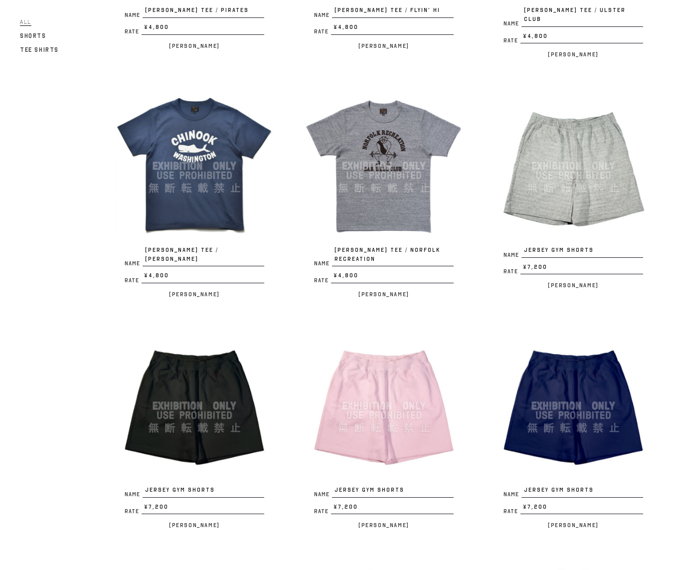
click at [160, 185] on img at bounding box center [194, 165] width 159 height 159
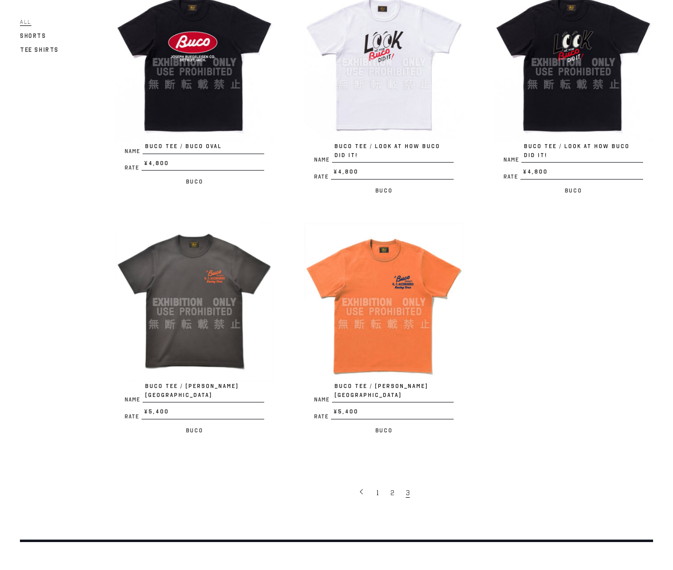
scroll to position [511, 0]
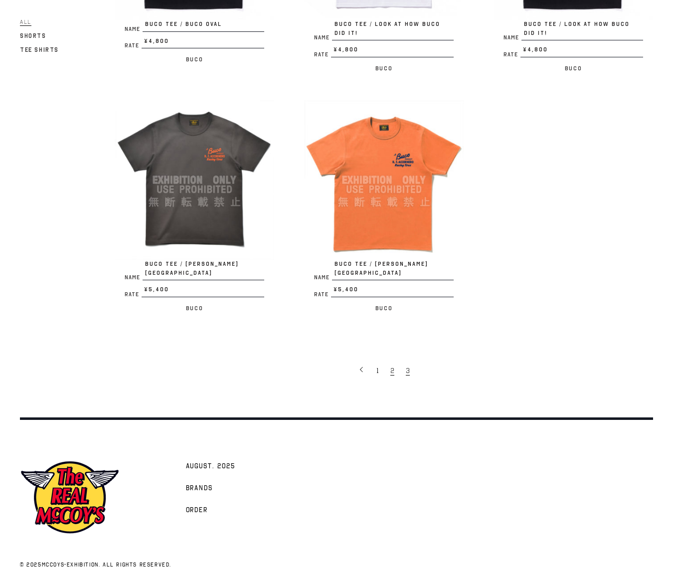
click at [392, 366] on span "2" at bounding box center [392, 370] width 4 height 9
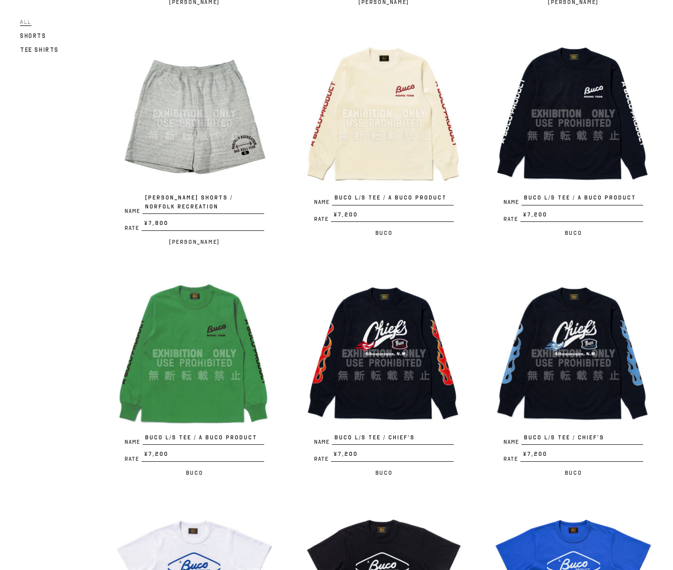
scroll to position [1682, 0]
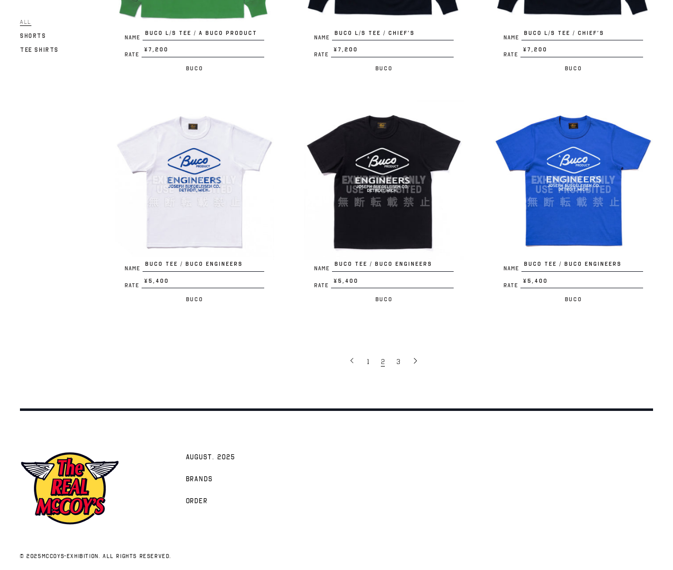
click at [593, 164] on img at bounding box center [572, 179] width 159 height 159
click at [573, 201] on img at bounding box center [572, 179] width 159 height 159
click at [398, 357] on span "3" at bounding box center [398, 361] width 4 height 9
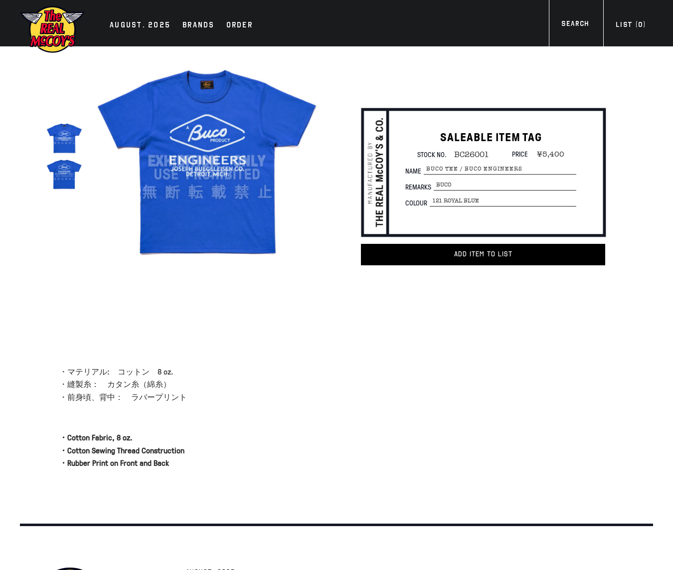
click at [57, 170] on img at bounding box center [64, 174] width 36 height 36
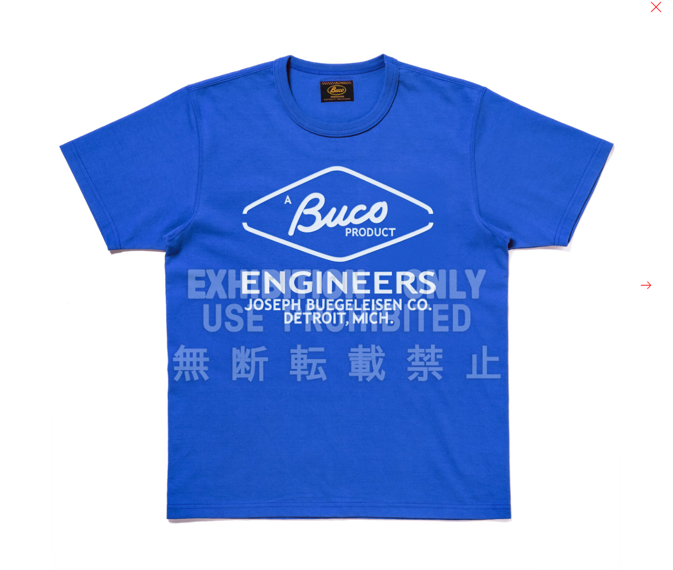
click at [60, 188] on img at bounding box center [337, 285] width 570 height 570
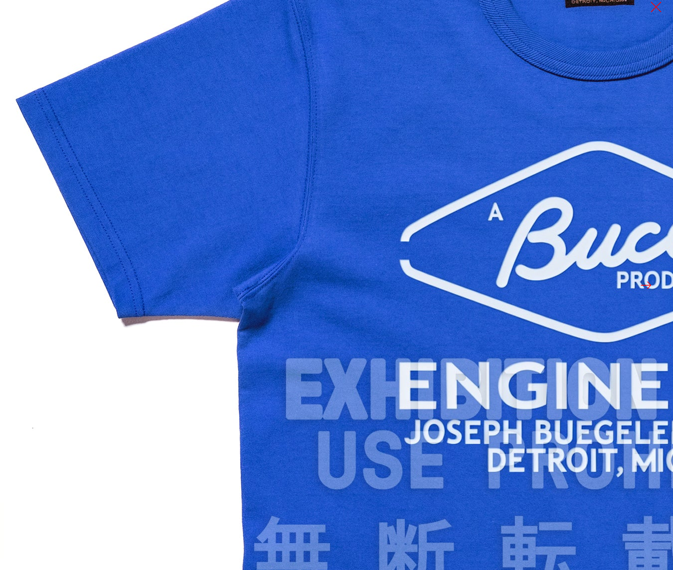
click at [39, 34] on img at bounding box center [598, 391] width 1196 height 1196
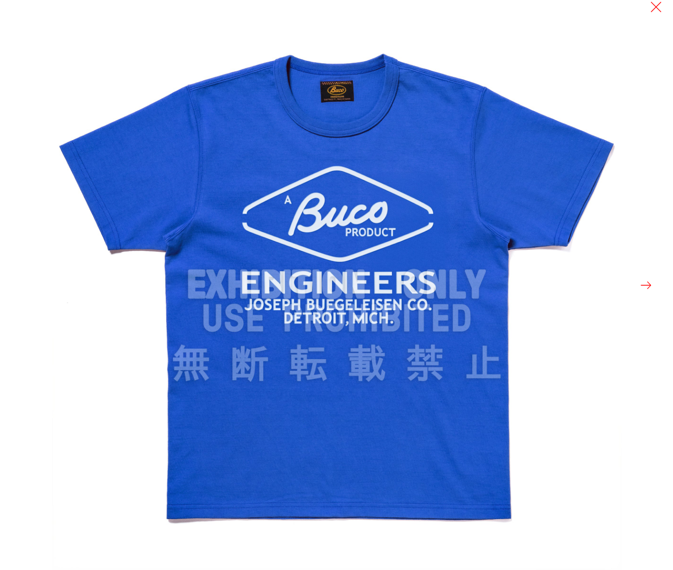
click at [646, 279] on button at bounding box center [646, 285] width 14 height 14
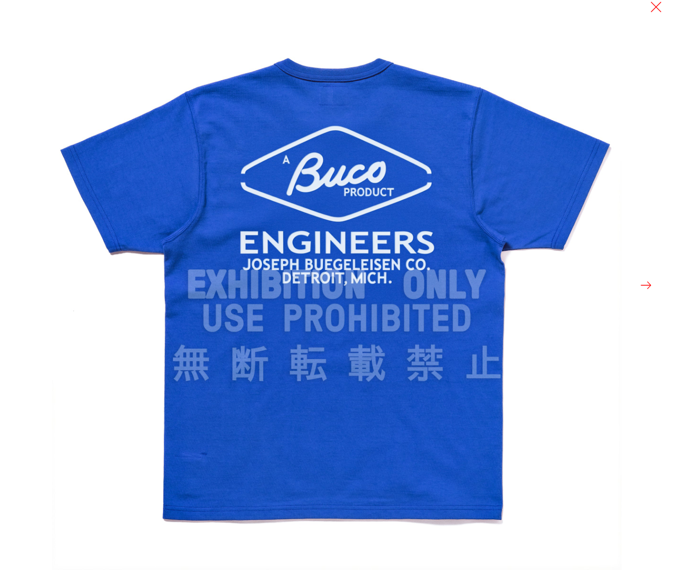
click at [597, 282] on img at bounding box center [337, 285] width 570 height 570
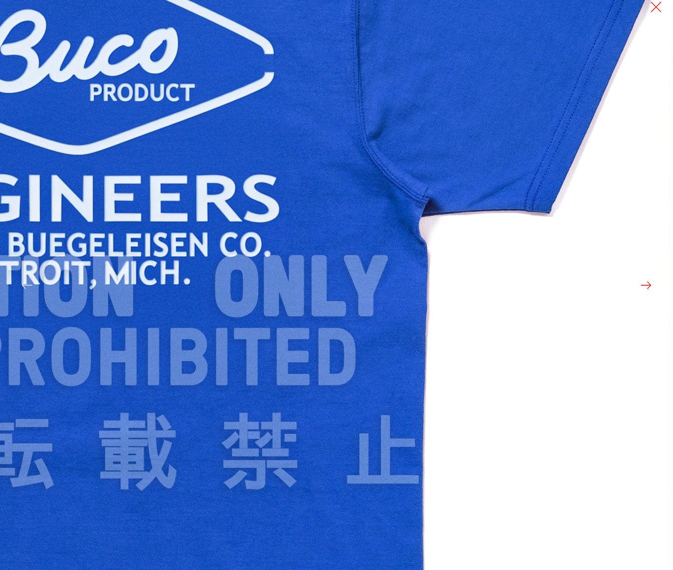
click at [196, 62] on img at bounding box center [75, 288] width 1196 height 1196
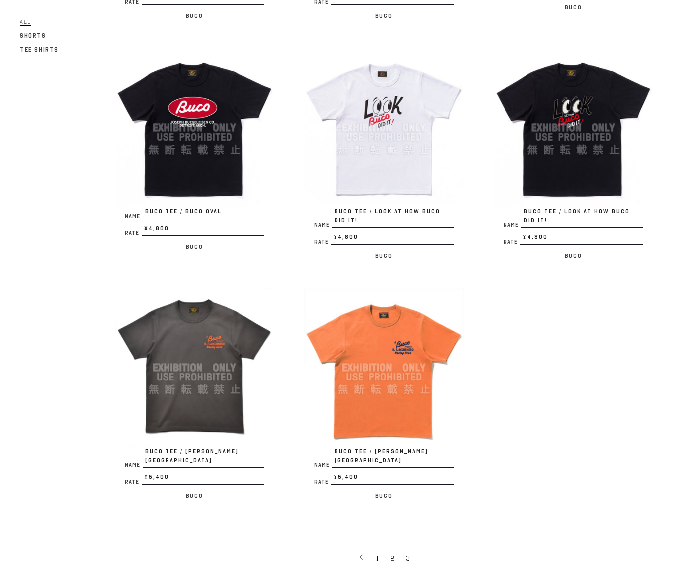
scroll to position [511, 0]
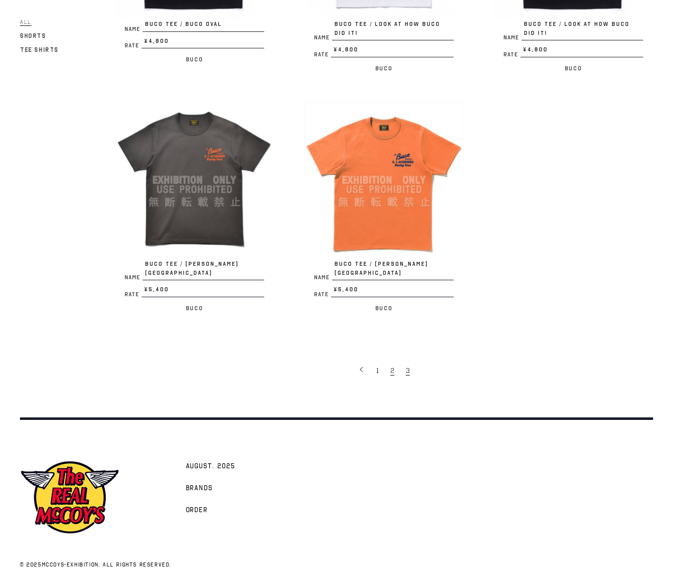
click at [394, 360] on link "2" at bounding box center [392, 370] width 15 height 20
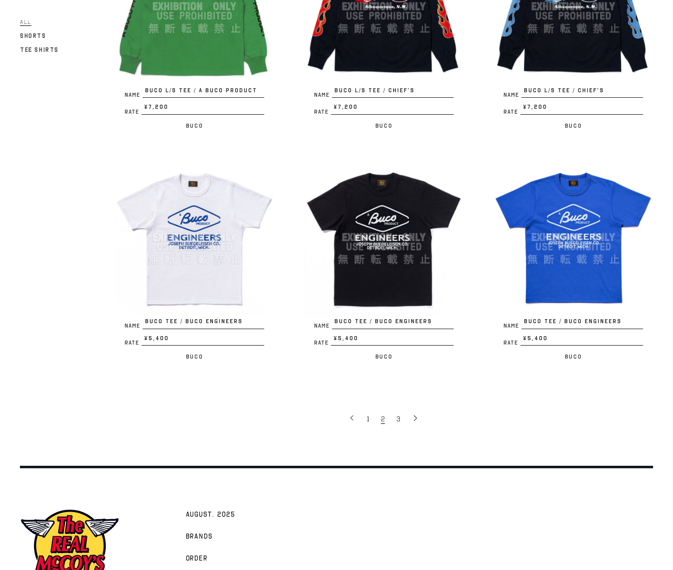
scroll to position [1625, 0]
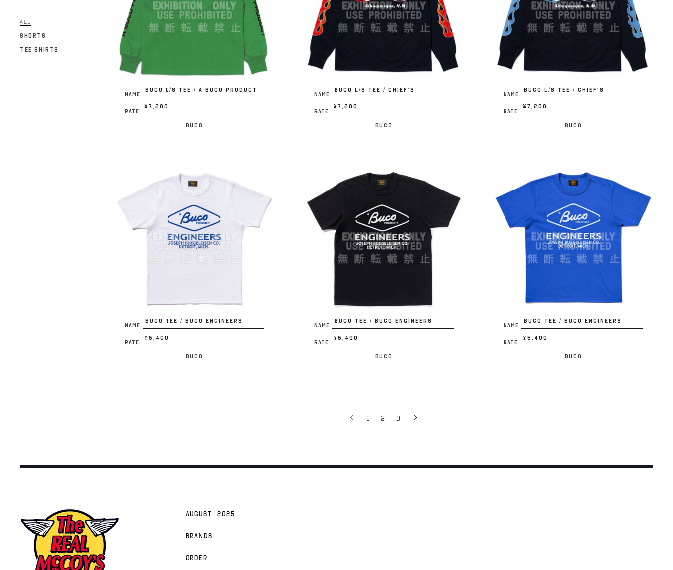
click at [370, 409] on link "1" at bounding box center [369, 418] width 14 height 20
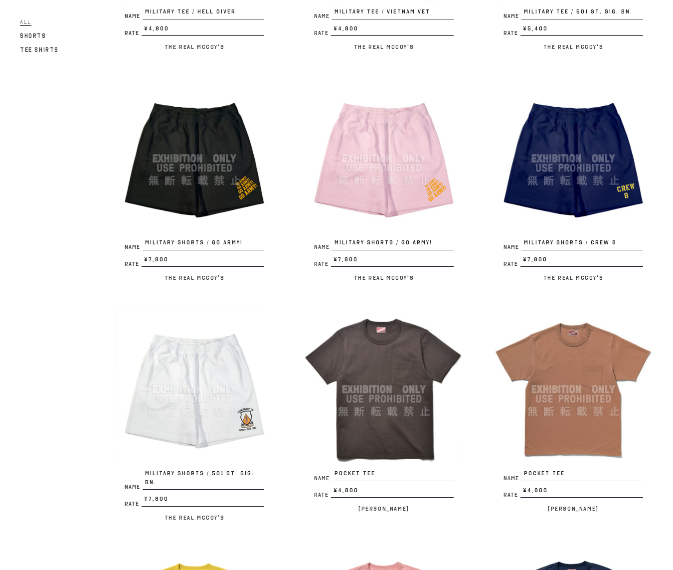
scroll to position [1192, 0]
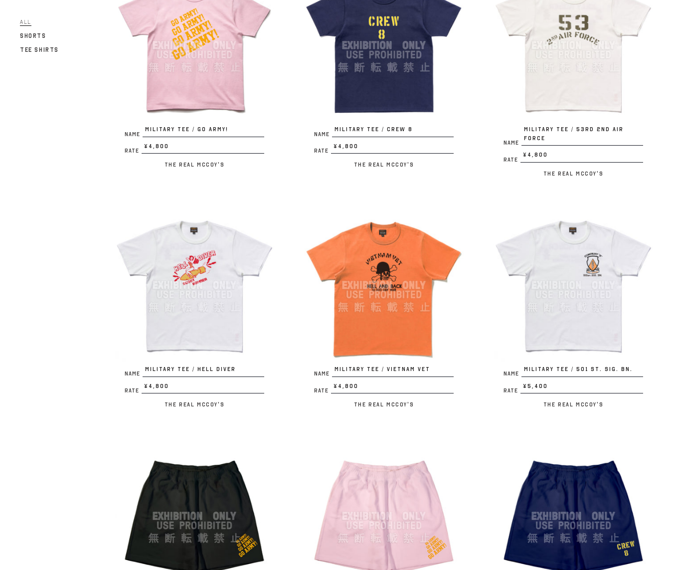
scroll to position [876, 0]
click at [369, 323] on img at bounding box center [383, 284] width 159 height 159
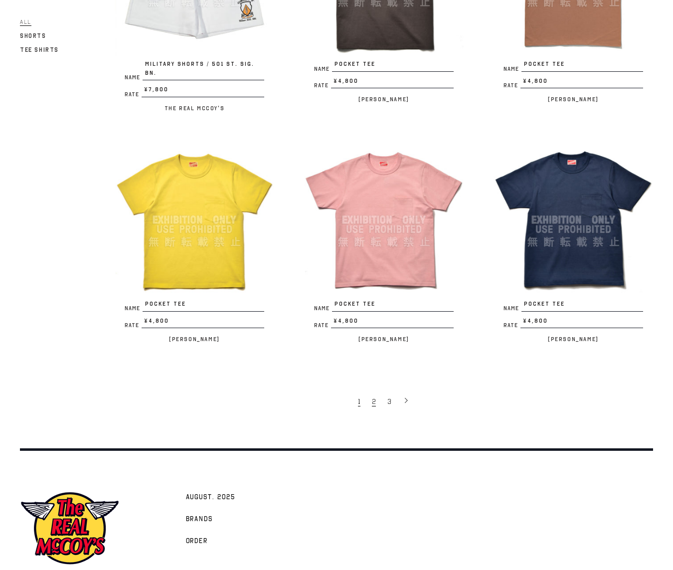
scroll to position [1644, 0]
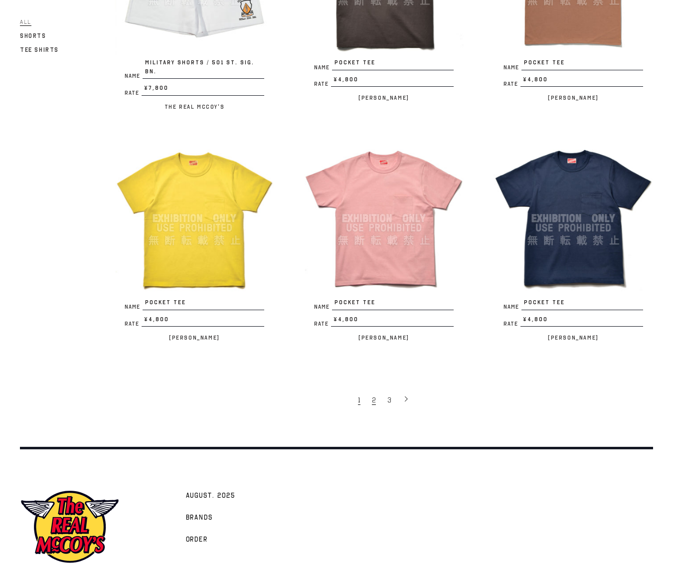
click at [376, 389] on link "2" at bounding box center [374, 399] width 15 height 20
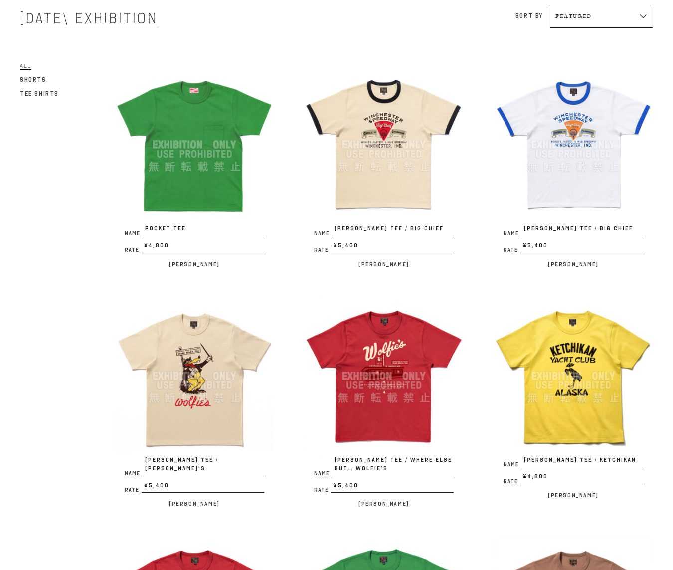
scroll to position [103, 0]
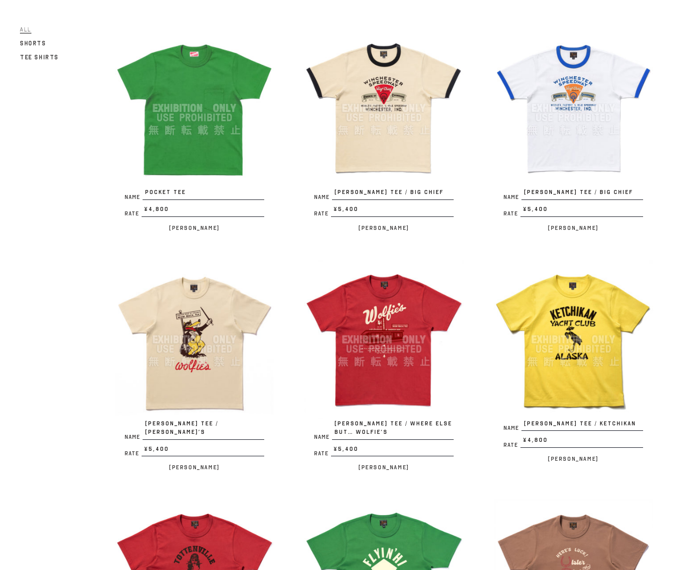
click at [376, 136] on img at bounding box center [383, 107] width 159 height 159
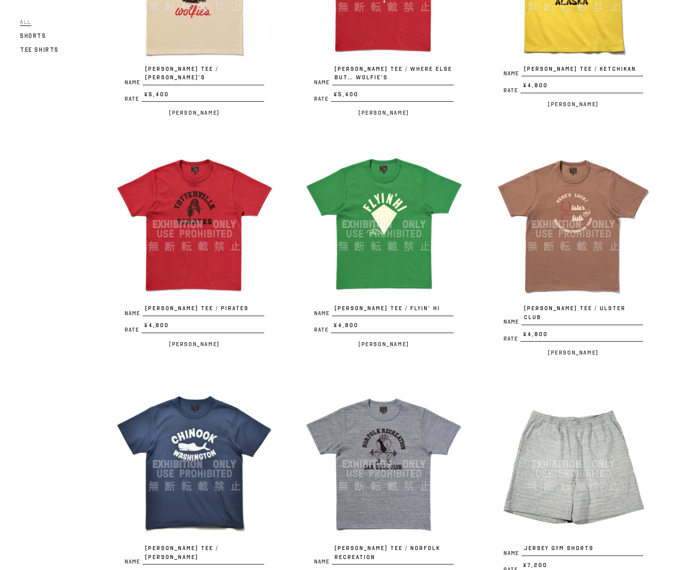
scroll to position [0, 0]
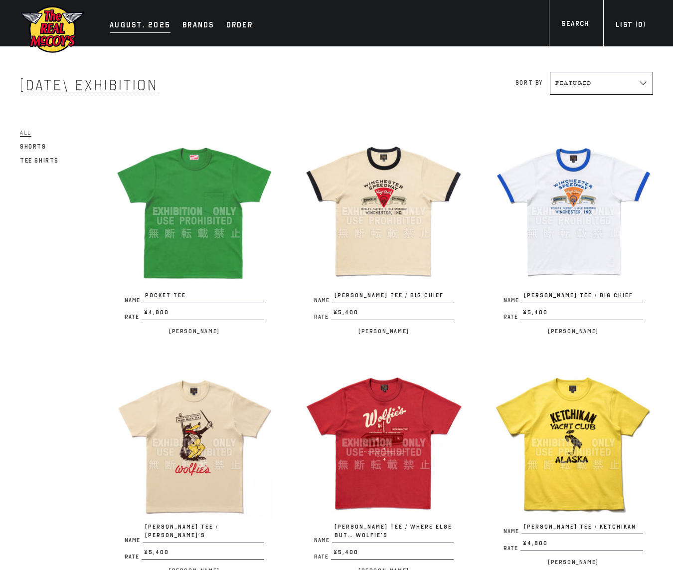
click at [142, 23] on div "AUGUST. 2025" at bounding box center [140, 26] width 61 height 14
